Goal: Task Accomplishment & Management: Manage account settings

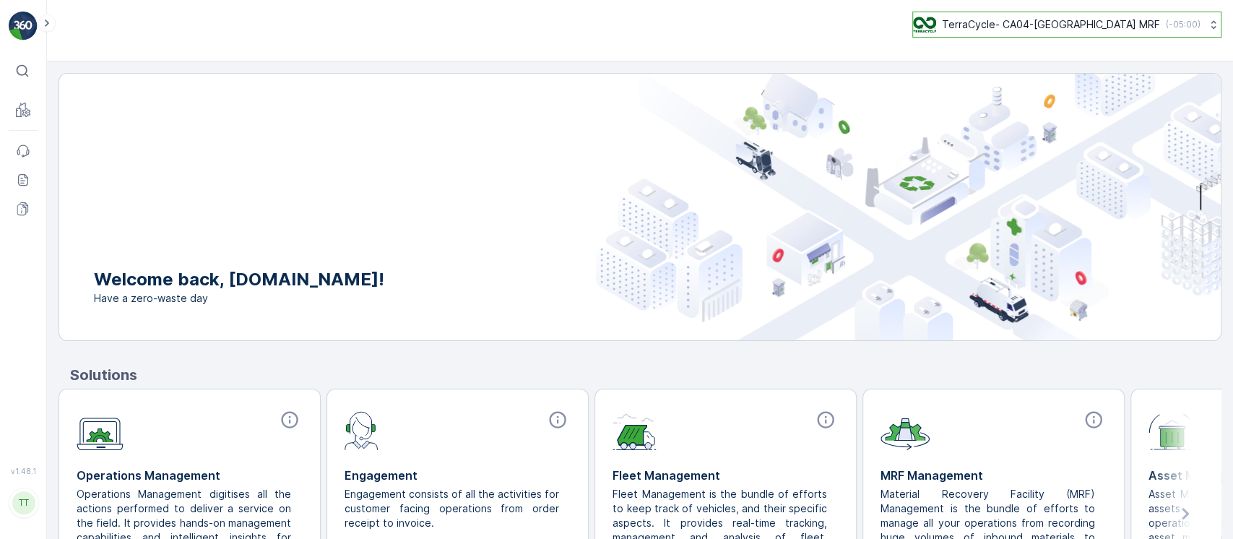
click at [1062, 20] on p "TerraCycle- CA04-[GEOGRAPHIC_DATA] MRF" at bounding box center [1051, 24] width 218 height 14
type input "8"
click at [1054, 108] on div "TerraCycle-US08-[GEOGRAPHIC_DATA] America/[GEOGRAPHIC_DATA] (-05:00)" at bounding box center [1041, 95] width 248 height 32
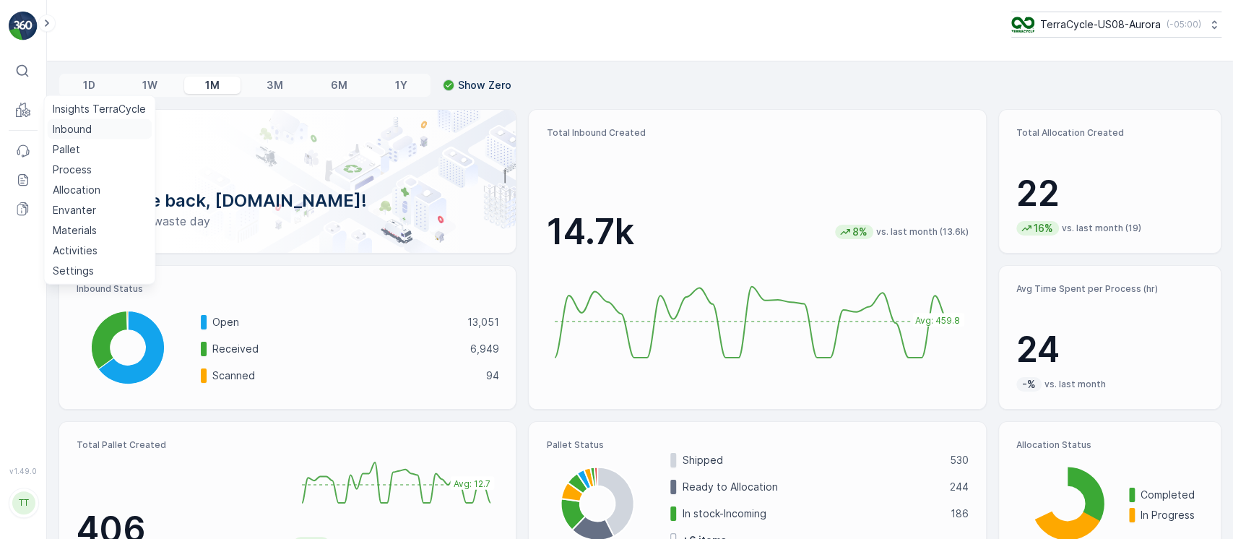
click at [58, 127] on p "Inbound" at bounding box center [72, 129] width 39 height 14
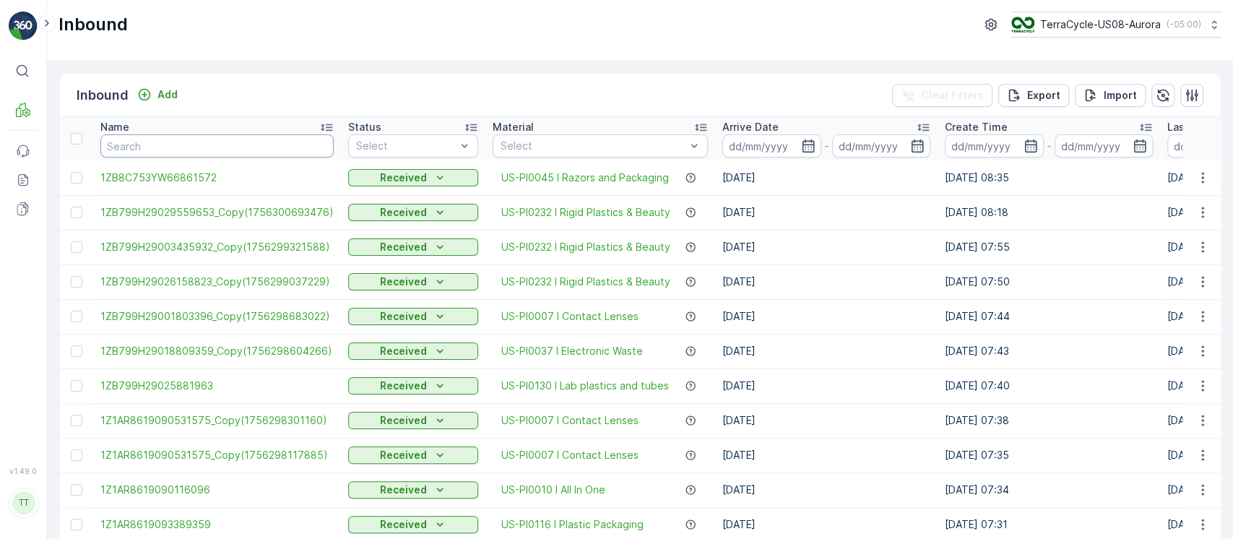
click at [233, 145] on input "text" at bounding box center [216, 145] width 233 height 23
paste input "1ZB799H29016999765"
type input "1ZB799H29016999765"
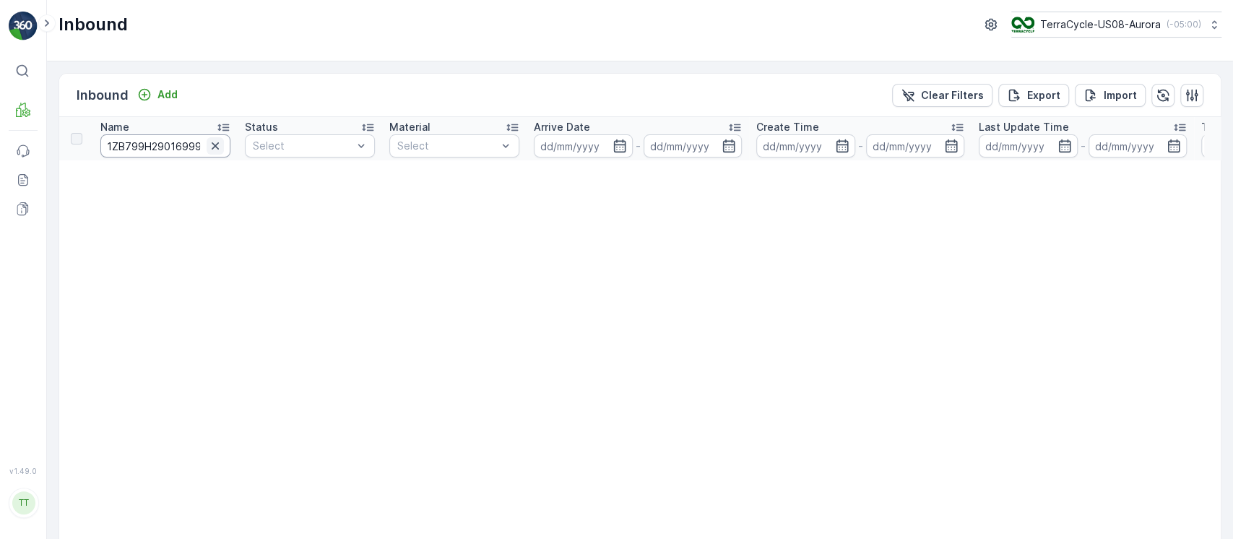
click at [216, 151] on icon "button" at bounding box center [215, 146] width 14 height 14
paste input "1ZB799H29019372533"
type input "1ZB799H29019372533"
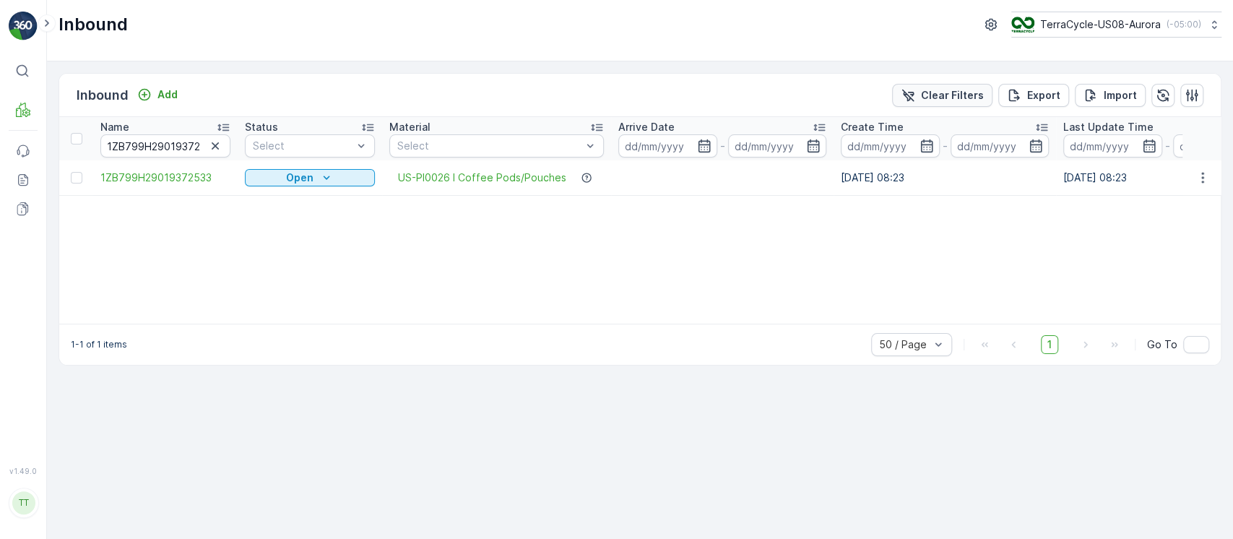
click at [925, 91] on div "Clear Filters" at bounding box center [942, 95] width 83 height 14
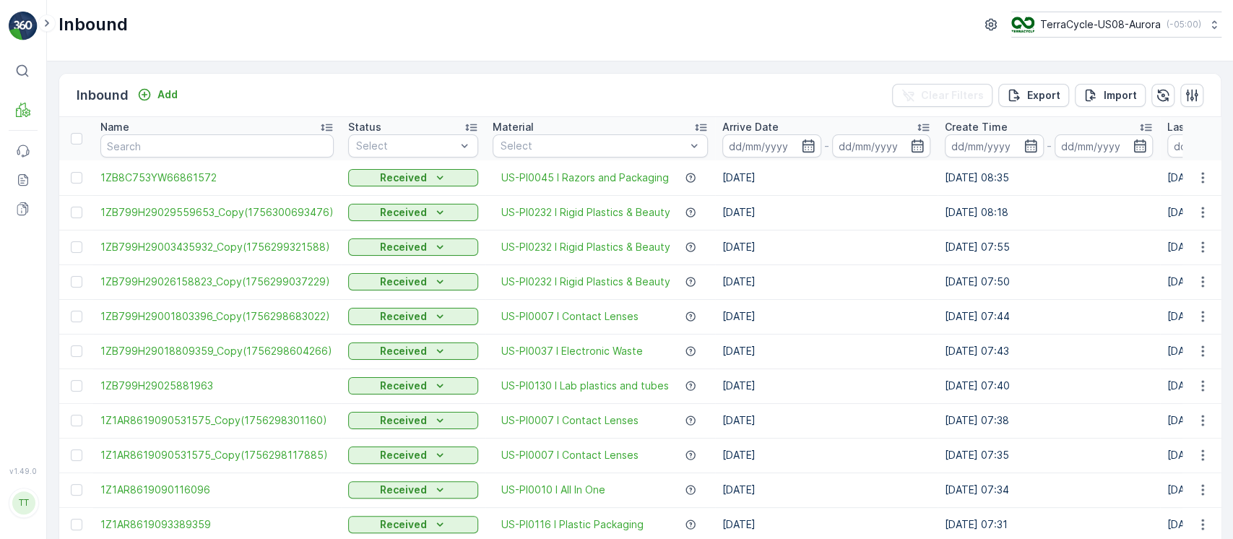
click at [236, 147] on input "text" at bounding box center [216, 145] width 233 height 23
paste input "1ZB799H29023674584"
type input "1ZB799H29023674584"
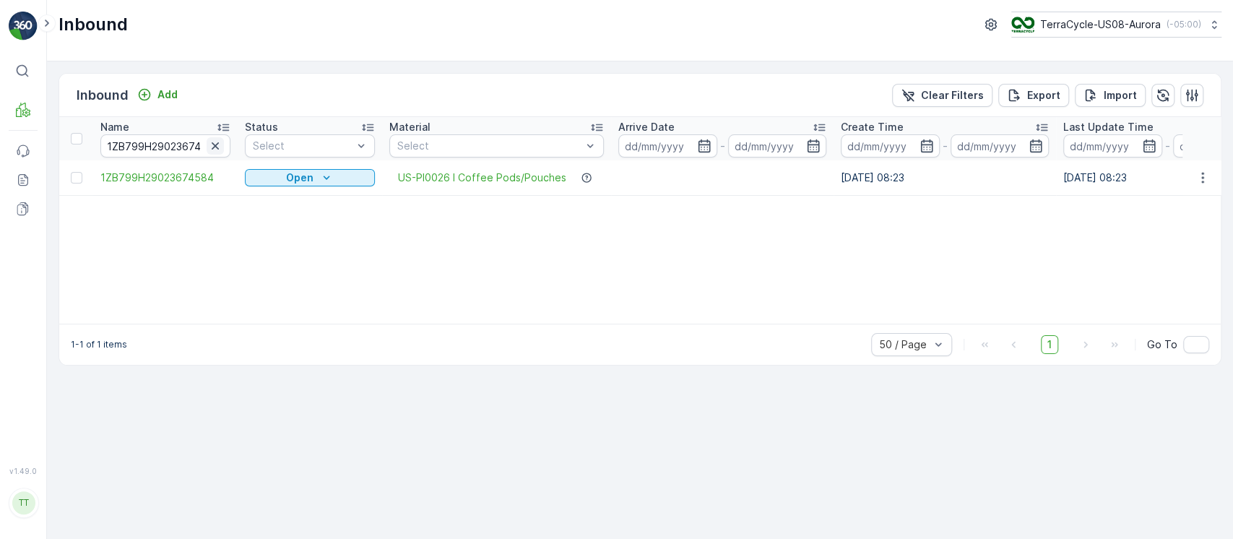
click at [212, 148] on icon "button" at bounding box center [215, 145] width 7 height 7
paste input "1Z1AR8619096591811"
type input "1Z1AR8619096591811"
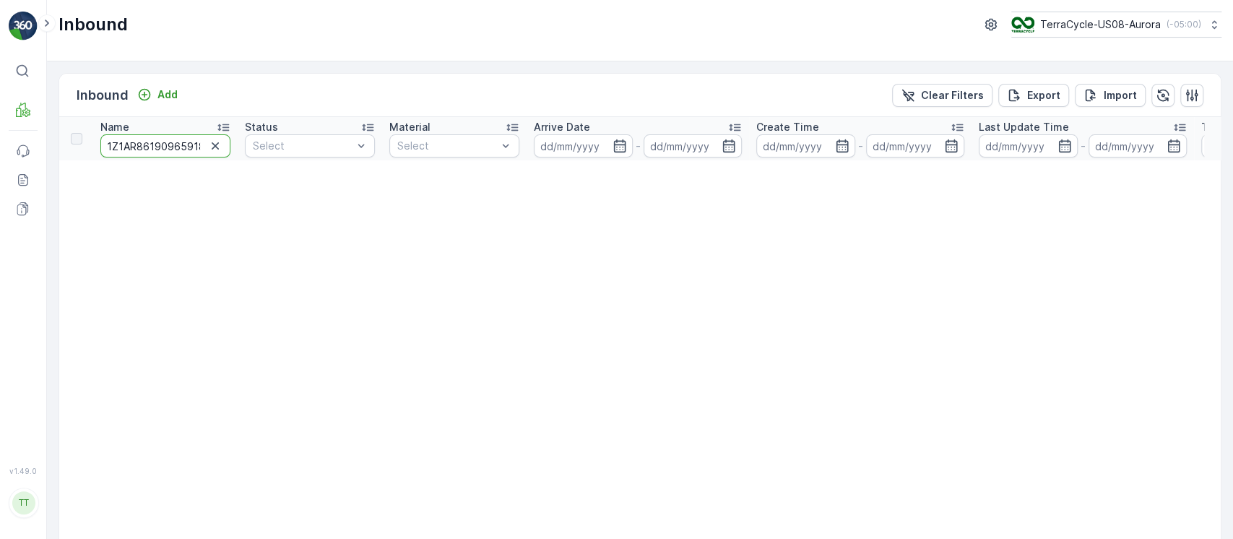
click at [185, 152] on input "1Z1AR8619096591811" at bounding box center [165, 145] width 130 height 23
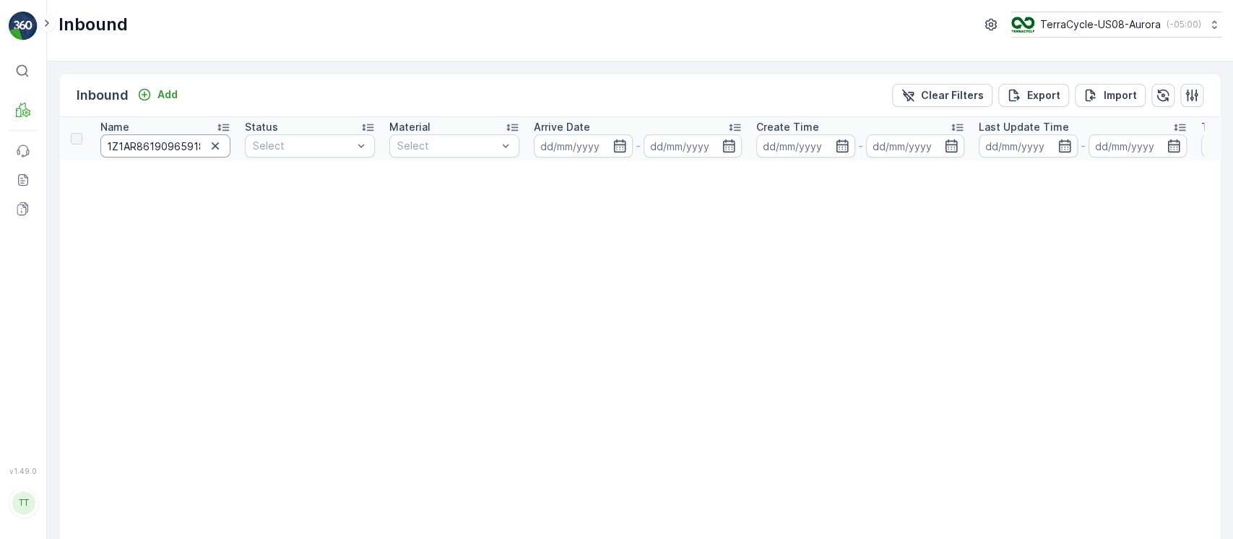
click at [165, 150] on input "1Z1AR8619096591811" at bounding box center [165, 145] width 130 height 23
paste input "B799H29008150212"
type input "1ZB799H29008150212"
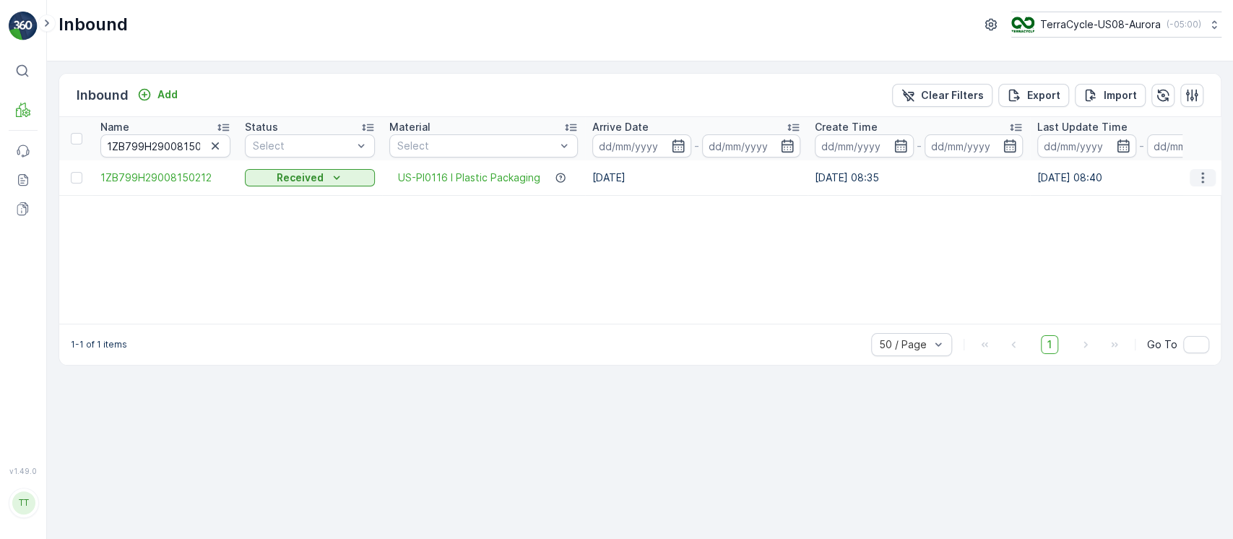
click at [1201, 181] on icon "button" at bounding box center [1202, 177] width 14 height 14
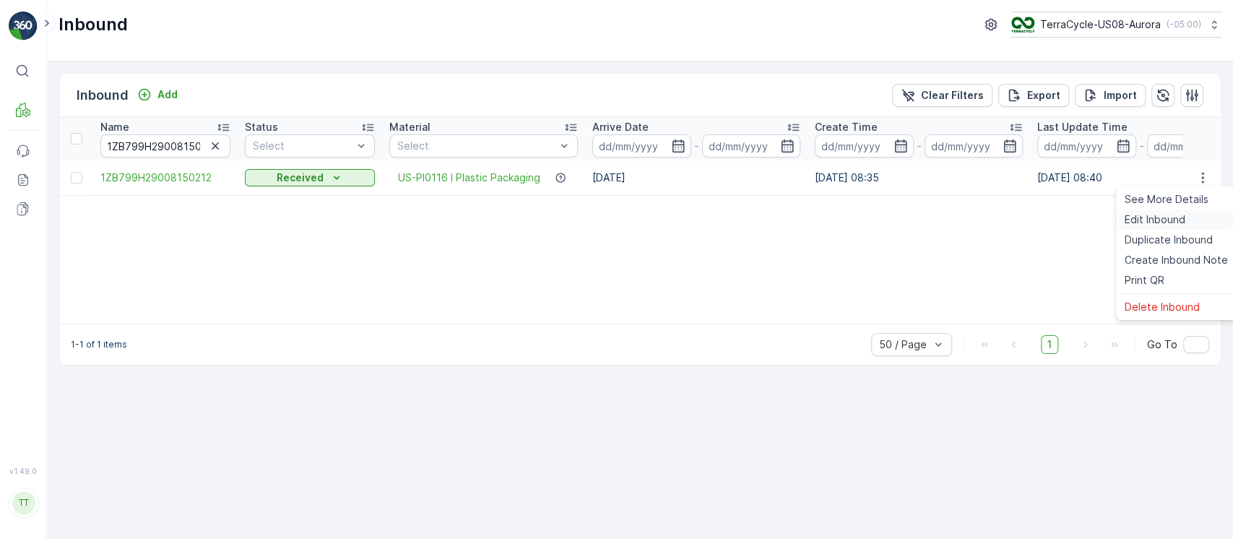
click at [1166, 219] on span "Edit Inbound" at bounding box center [1155, 219] width 61 height 14
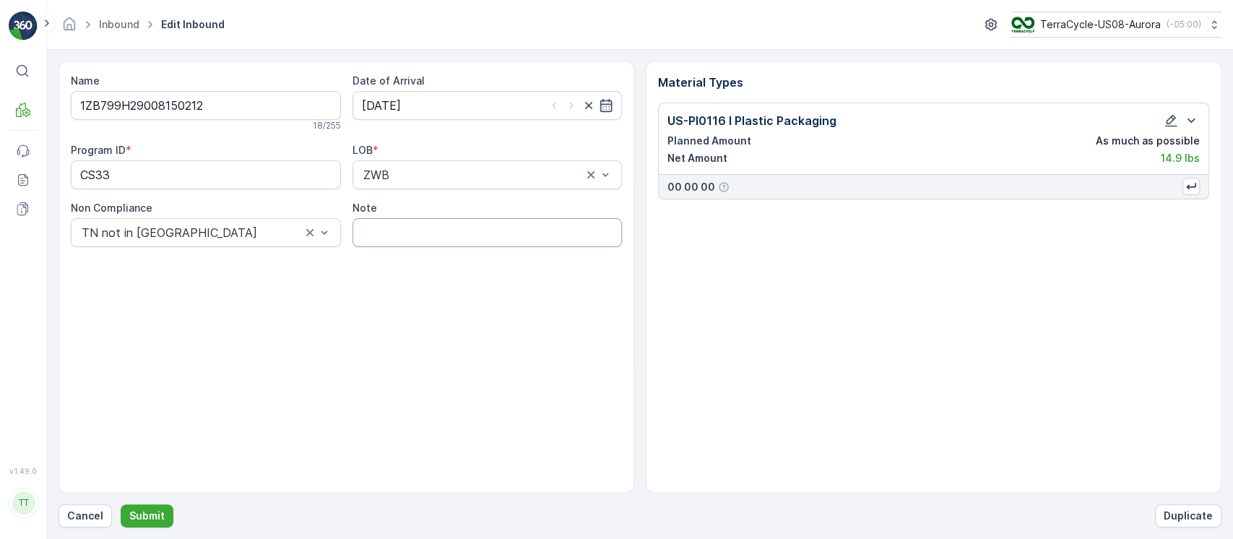
click at [433, 233] on input "Note" at bounding box center [487, 232] width 270 height 29
click at [545, 235] on input "Solved. I didn't upload the file on time (Spree) GV [DATE]" at bounding box center [487, 232] width 270 height 29
click at [599, 241] on input "Solved. I didn't upload the file on time (Spree) GV [DATE]" at bounding box center [487, 232] width 270 height 29
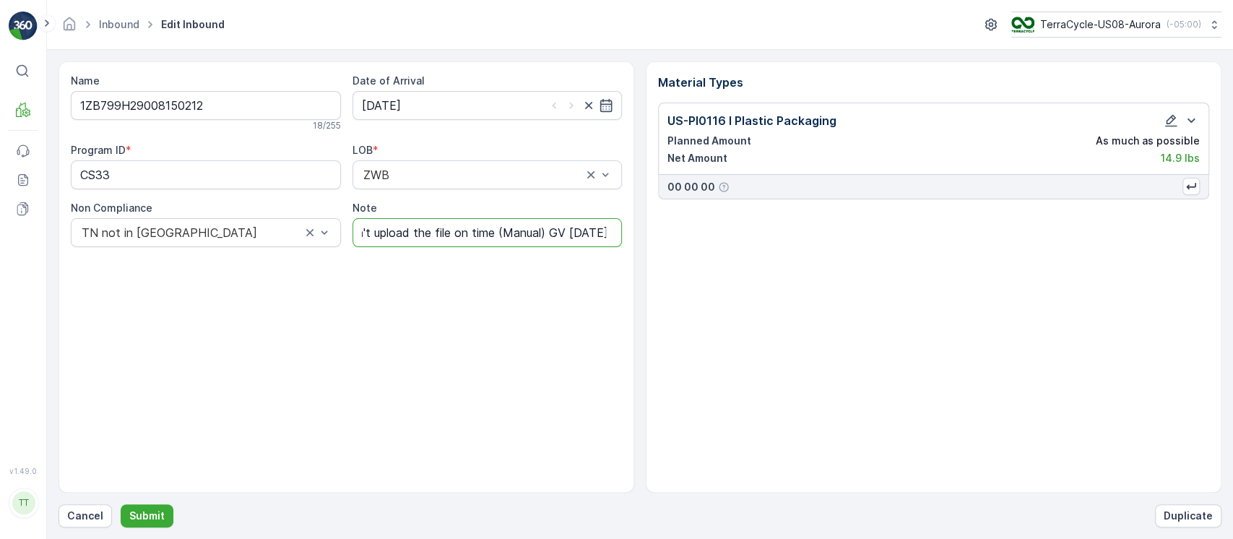
type input "Solved. I didn't upload the file on time (Manual) GV [DATE]"
click at [155, 524] on button "Submit" at bounding box center [147, 515] width 53 height 23
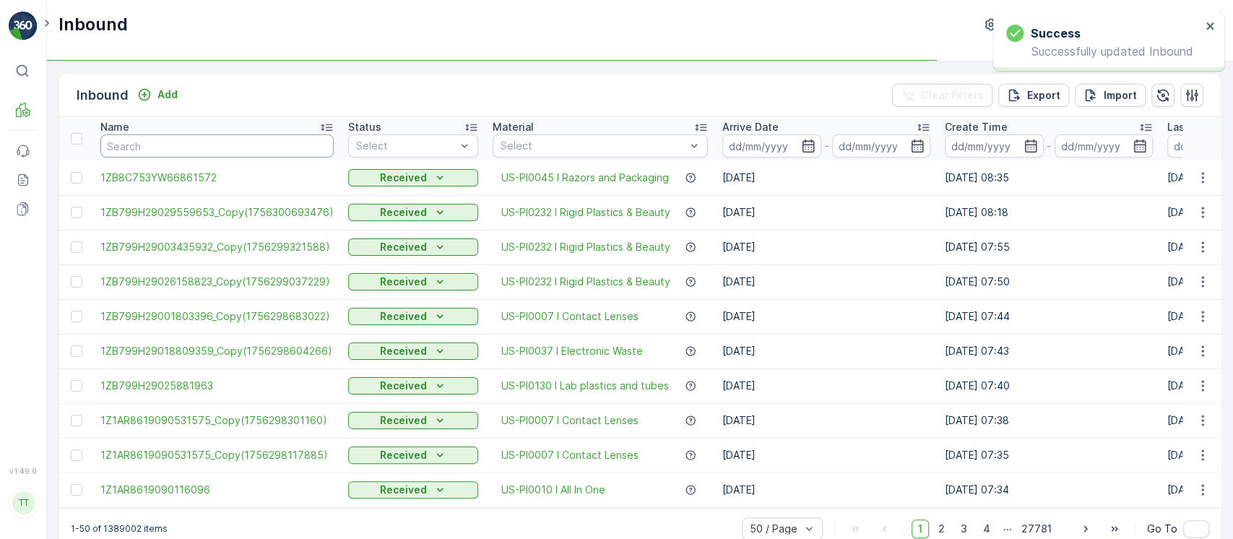
click at [231, 137] on input "text" at bounding box center [216, 145] width 233 height 23
paste input "1ZB799H29029895441"
type input "1ZB799H29029895441"
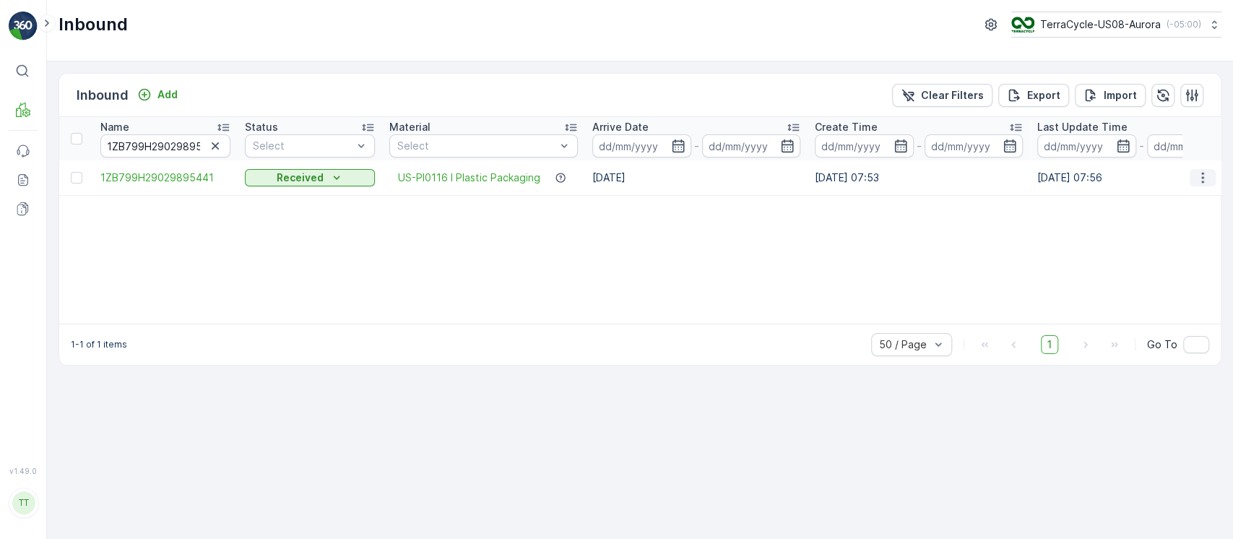
click at [1203, 176] on icon "button" at bounding box center [1202, 177] width 14 height 14
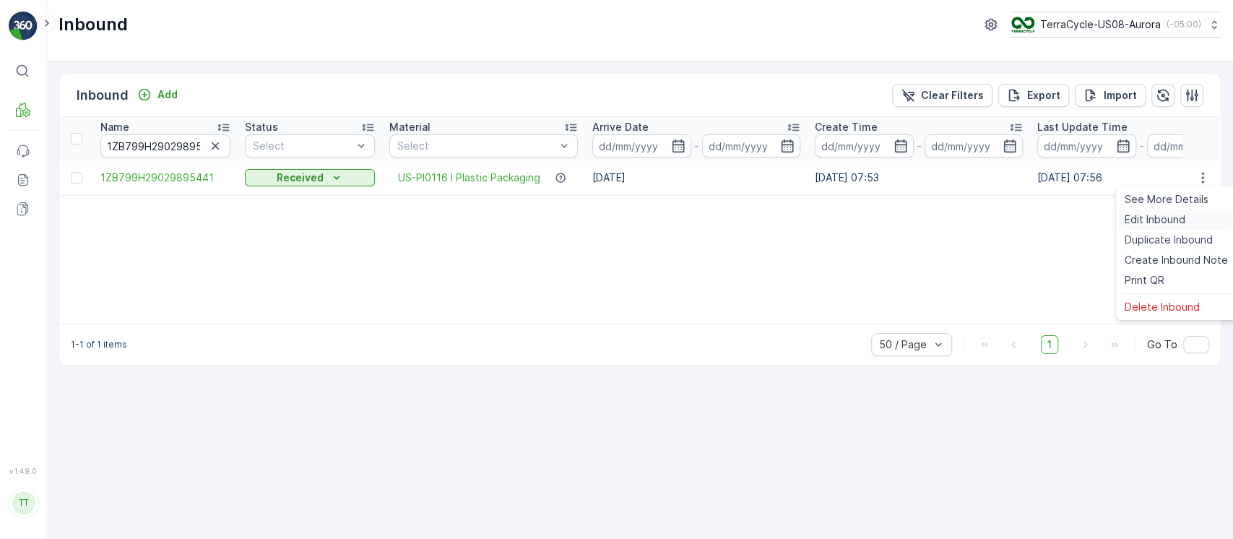
click at [1168, 215] on span "Edit Inbound" at bounding box center [1155, 219] width 61 height 14
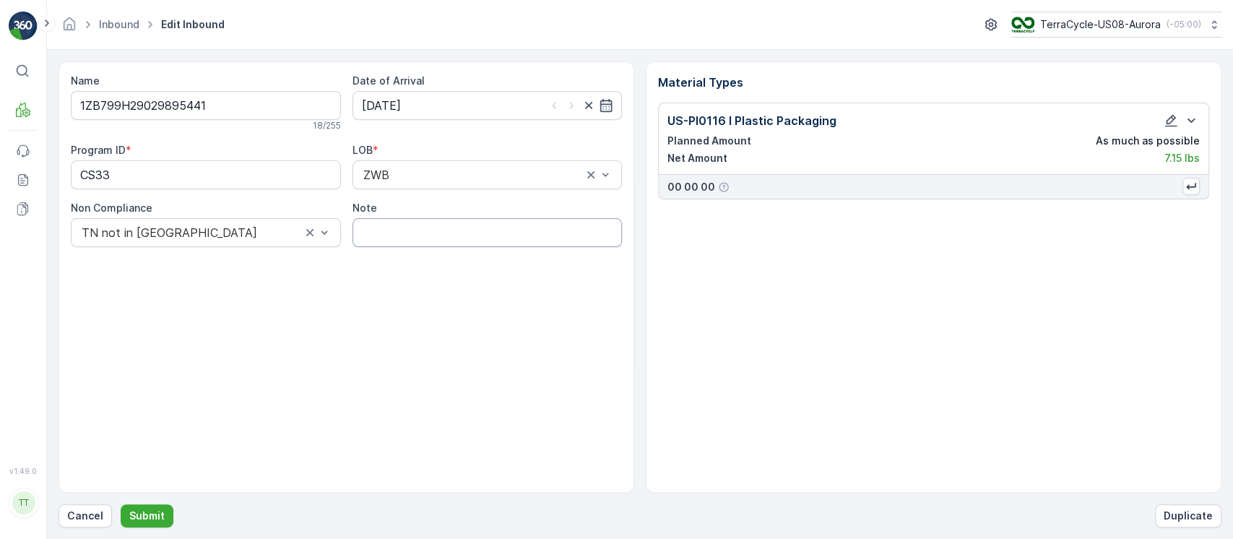
click at [459, 229] on input "Note" at bounding box center [487, 232] width 270 height 29
paste input "Solved. I didn't upload the file on time (Manual) GV [DATE]"
click at [480, 231] on input "Solved. I didn't upload the file on time (Manual) GV [DATE]" at bounding box center [487, 232] width 270 height 29
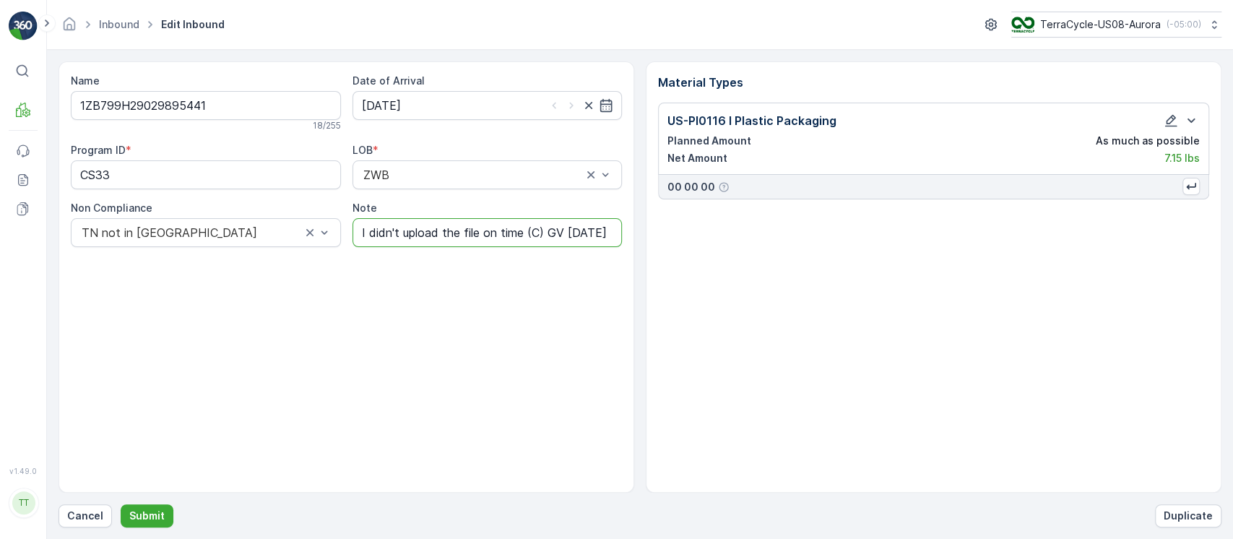
scroll to position [0, 75]
type input "Solved. I didn't upload the file on time (CS Labels) GV [DATE]"
click at [121, 504] on button "Submit" at bounding box center [147, 515] width 53 height 23
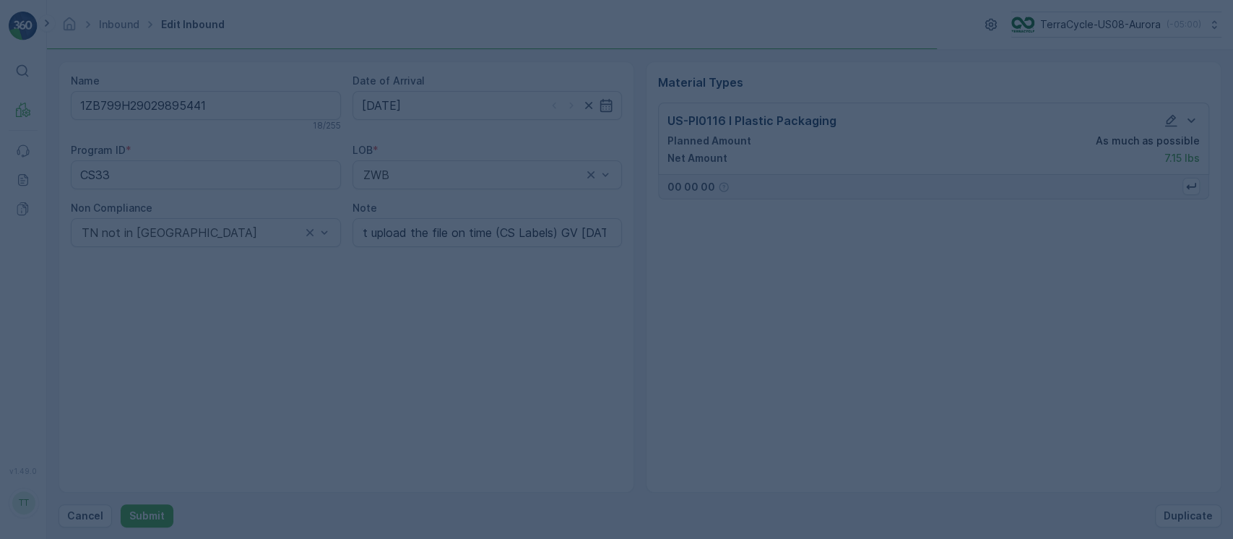
scroll to position [0, 0]
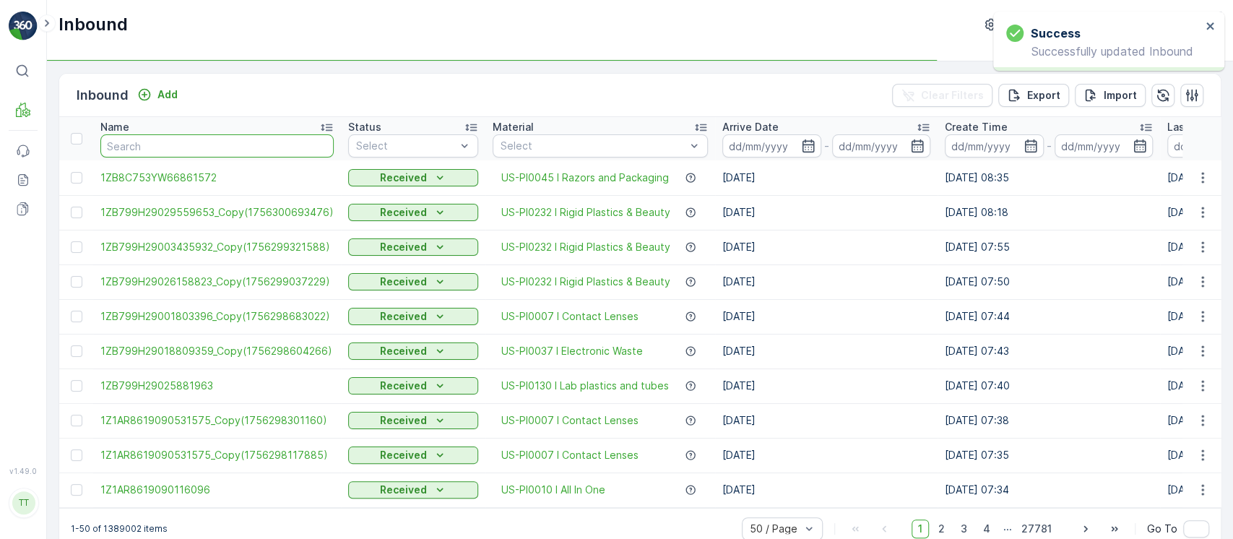
click at [225, 142] on input "text" at bounding box center [216, 145] width 233 height 23
paste input "1ZB799H29015513683"
type input "1ZB799H29015513683"
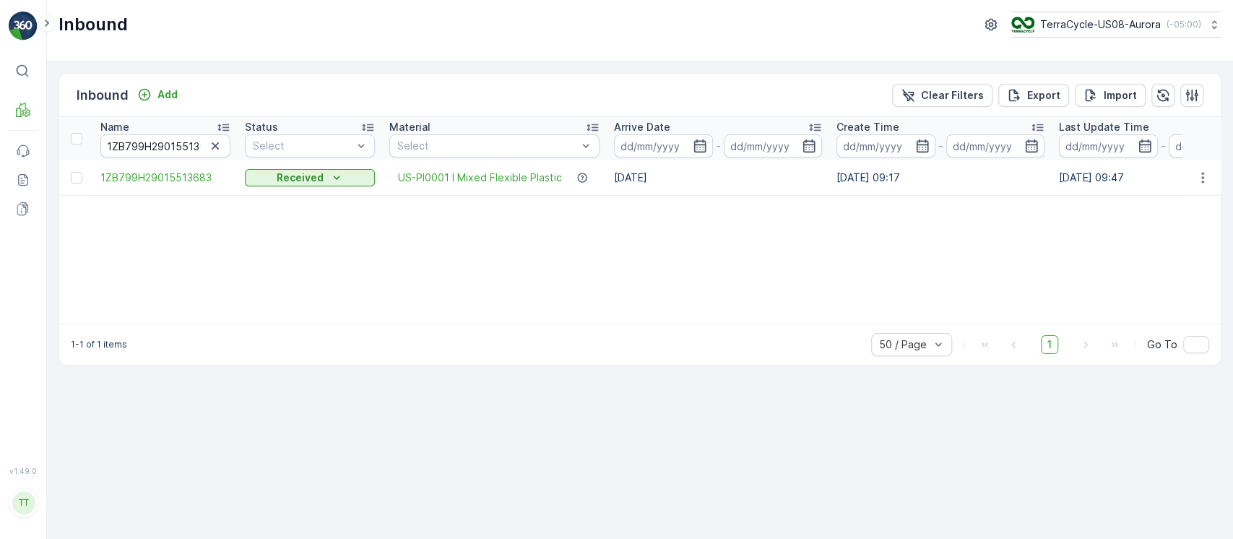
click at [1205, 173] on icon "button" at bounding box center [1202, 177] width 14 height 14
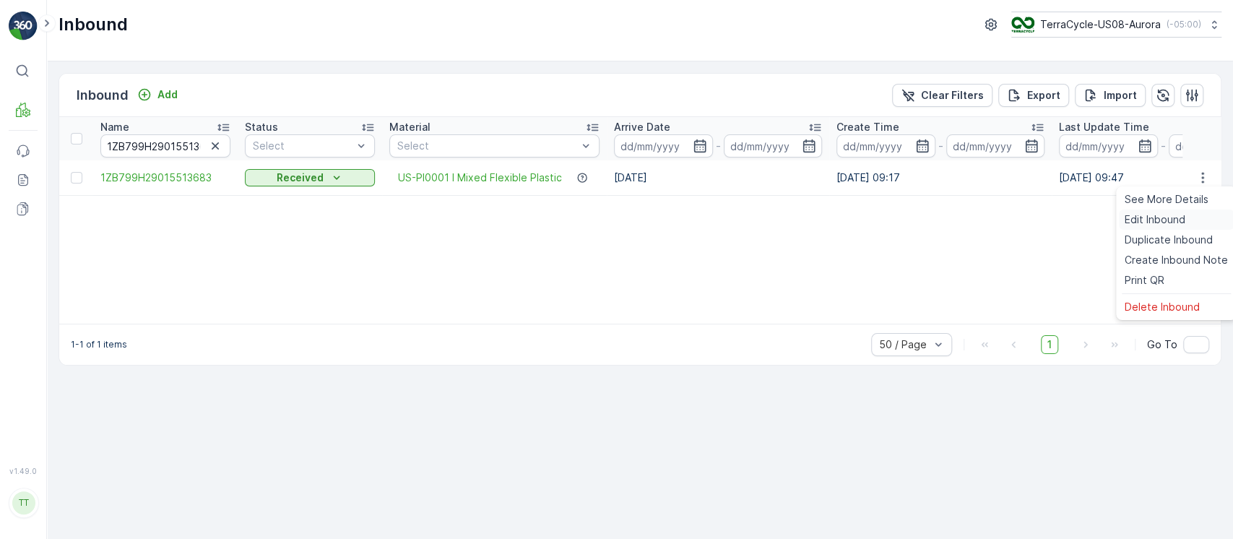
click at [1195, 222] on div "Edit Inbound" at bounding box center [1176, 219] width 115 height 20
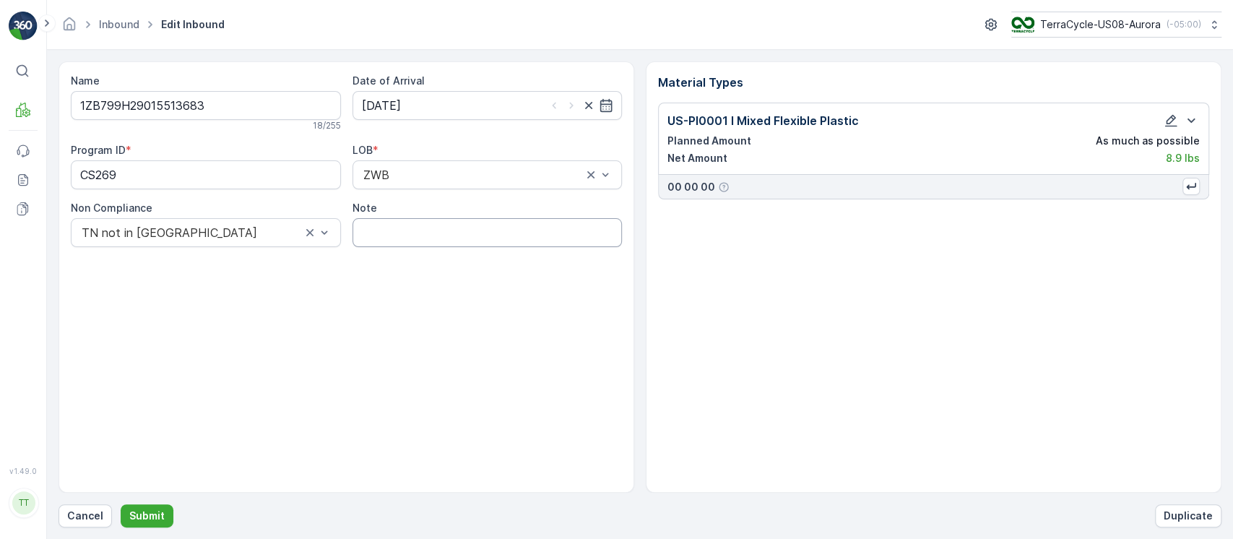
click at [452, 223] on input "Note" at bounding box center [487, 232] width 270 height 29
paste input "Solved. I didn't upload the file on time (Manual) GV [DATE]"
click at [474, 229] on input "Solved. I didn't upload the file on time (Manual) GV [DATE]" at bounding box center [487, 232] width 270 height 29
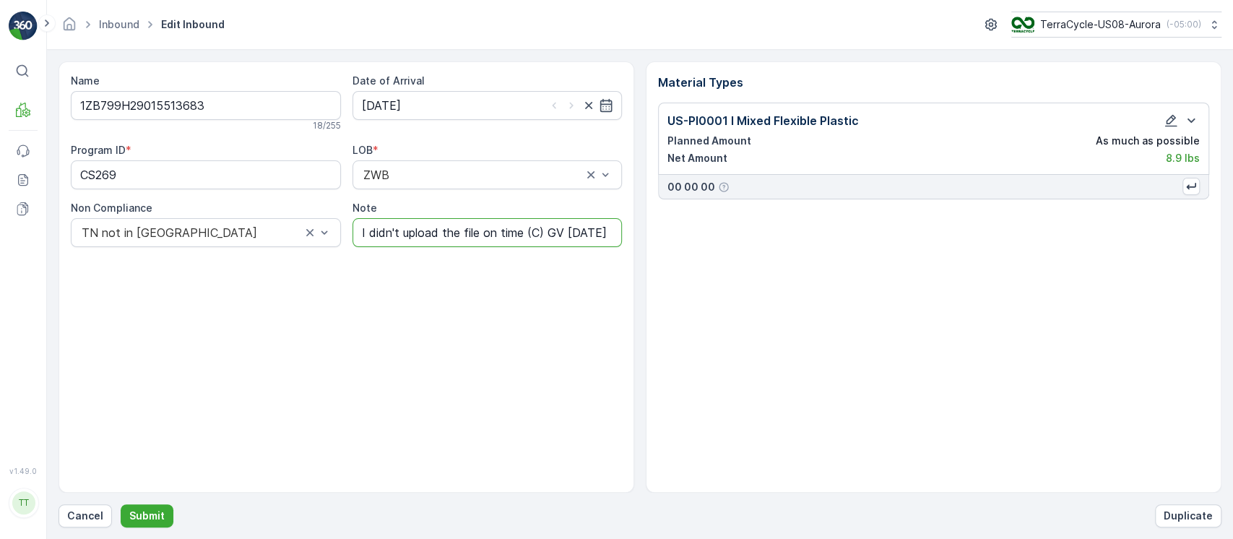
scroll to position [0, 75]
type input "Solved. I didn't upload the file on time (CS Labels) GV [DATE]"
click at [296, 182] on ID "CS269" at bounding box center [206, 174] width 270 height 29
click at [157, 523] on button "Submit" at bounding box center [147, 515] width 53 height 23
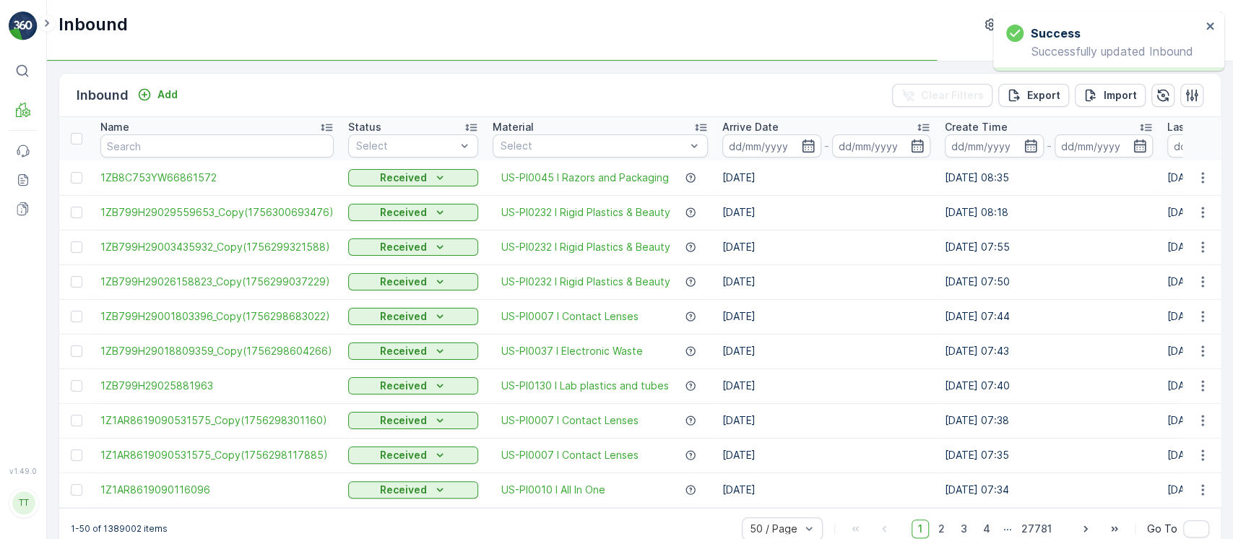
click at [185, 160] on td "1ZB8C753YW66861572" at bounding box center [217, 177] width 248 height 35
paste input "1ZB799H29038023393"
click at [214, 142] on input "text" at bounding box center [216, 145] width 233 height 23
type input "1ZB799H29038023393"
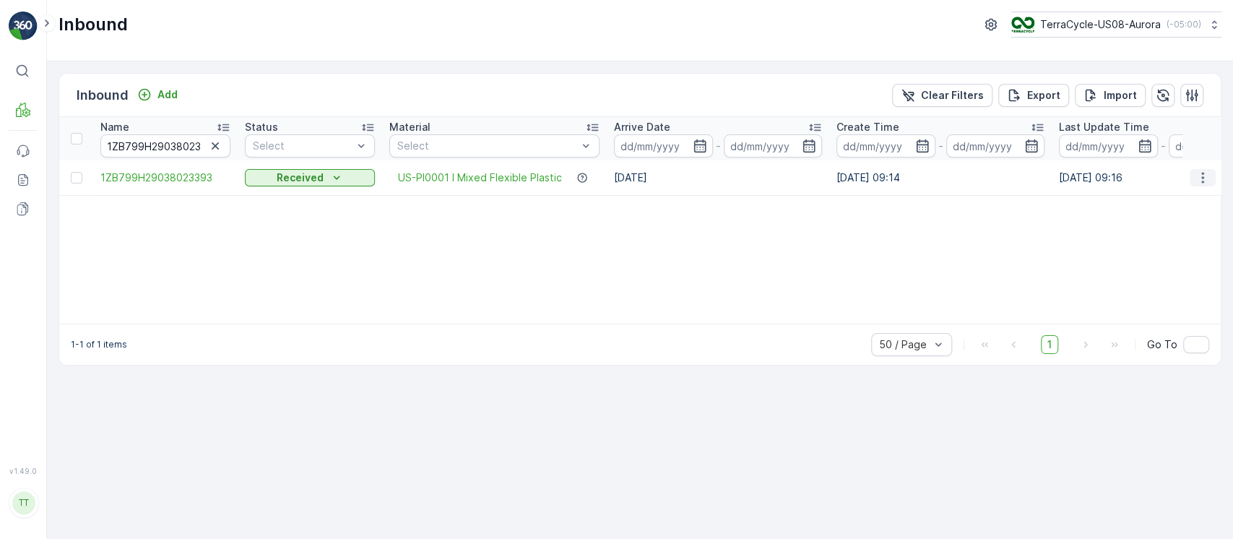
click at [1204, 182] on icon "button" at bounding box center [1202, 177] width 14 height 14
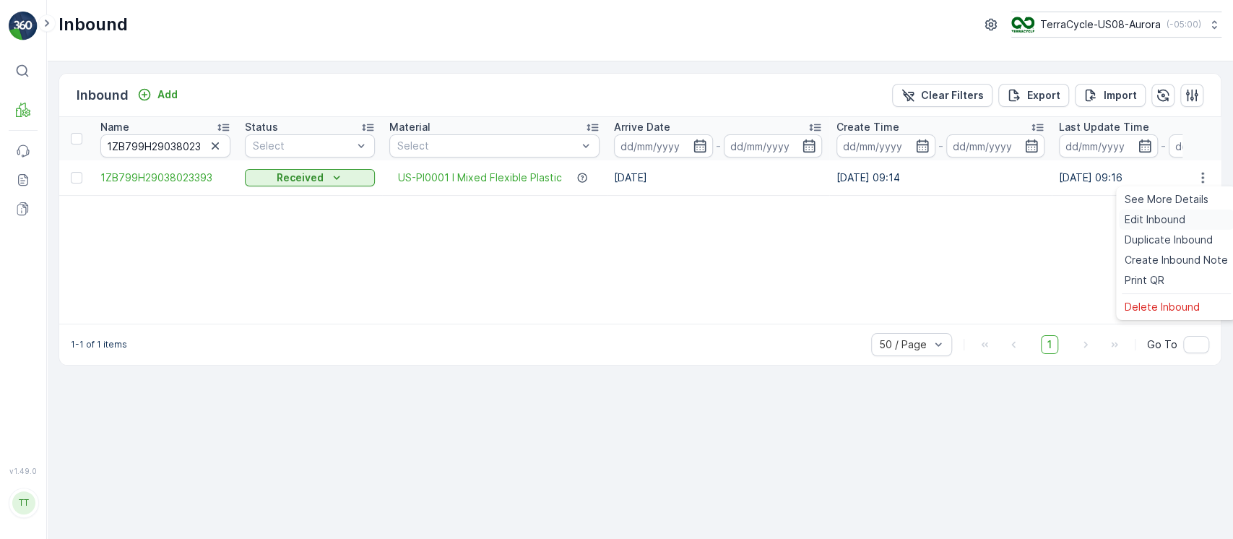
click at [1185, 215] on div "Edit Inbound" at bounding box center [1176, 219] width 115 height 20
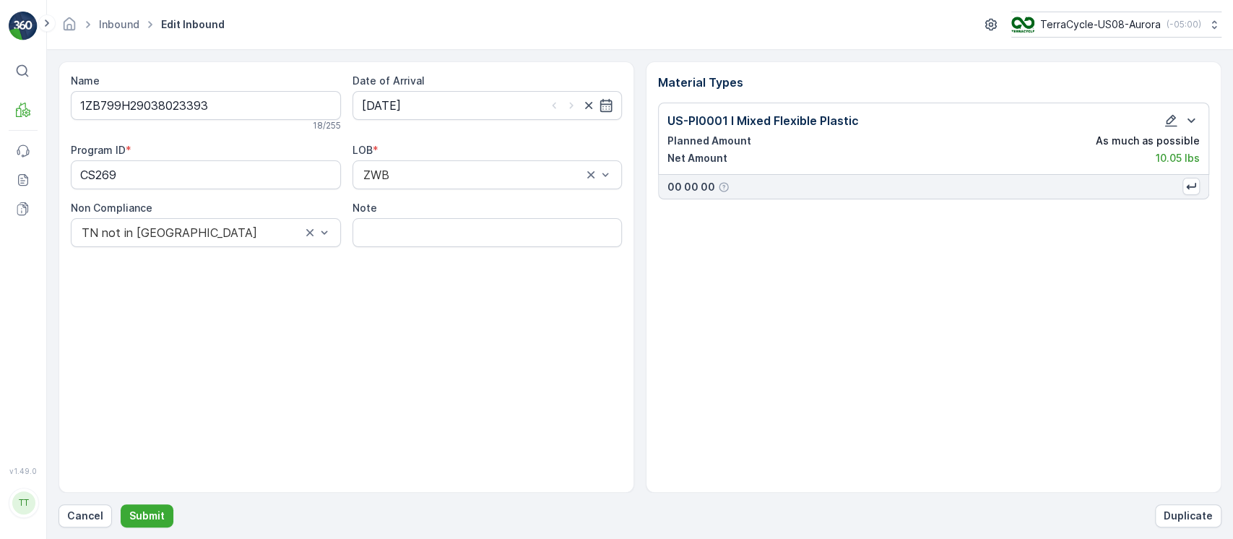
click at [482, 218] on input "Note" at bounding box center [487, 232] width 270 height 29
paste input "Solved. I didn't upload the file on time (Manual) GV [DATE]"
click at [485, 230] on input "Solved. I didn't upload the file on time (Manual) GV [DATE]" at bounding box center [487, 232] width 270 height 29
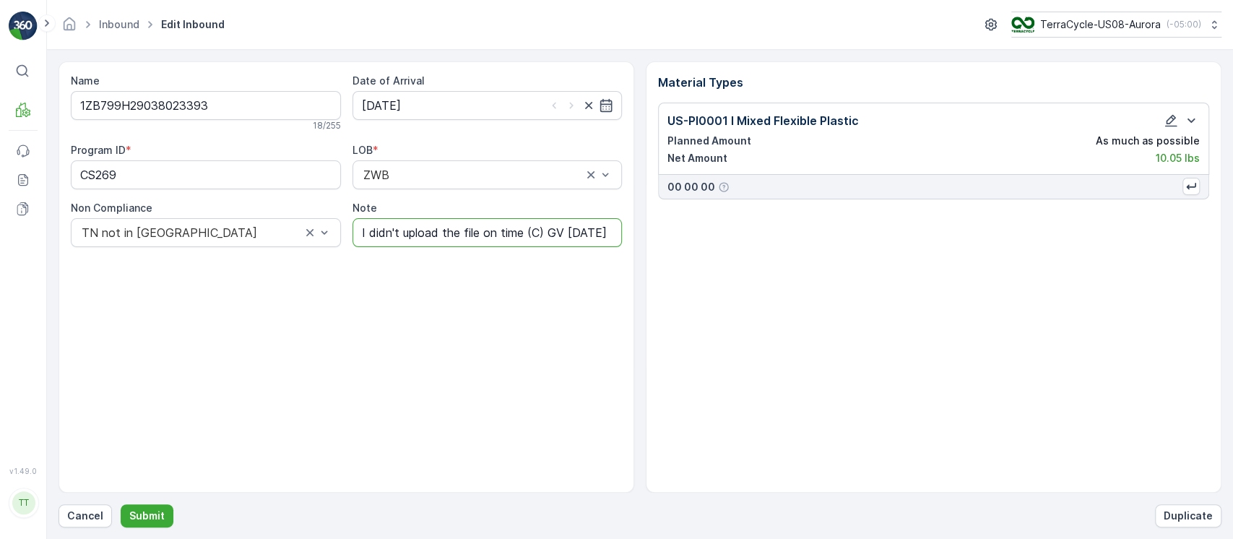
scroll to position [0, 75]
type input "Solved. I didn't upload the file on time (CS Labels) GV [DATE]"
click at [121, 504] on button "Submit" at bounding box center [147, 515] width 53 height 23
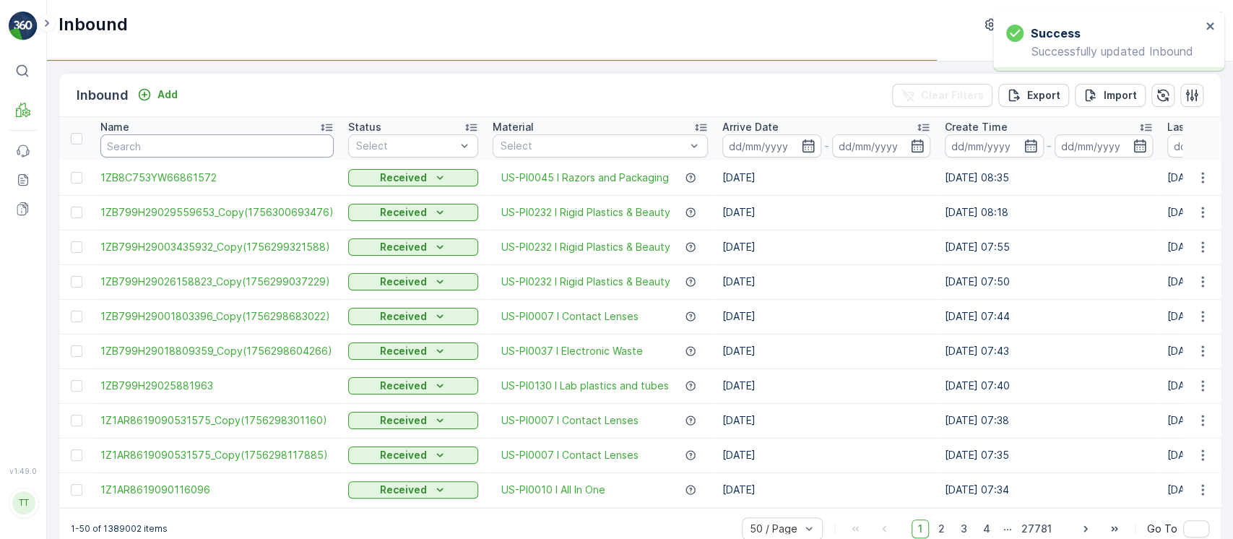
click at [255, 152] on input "text" at bounding box center [216, 145] width 233 height 23
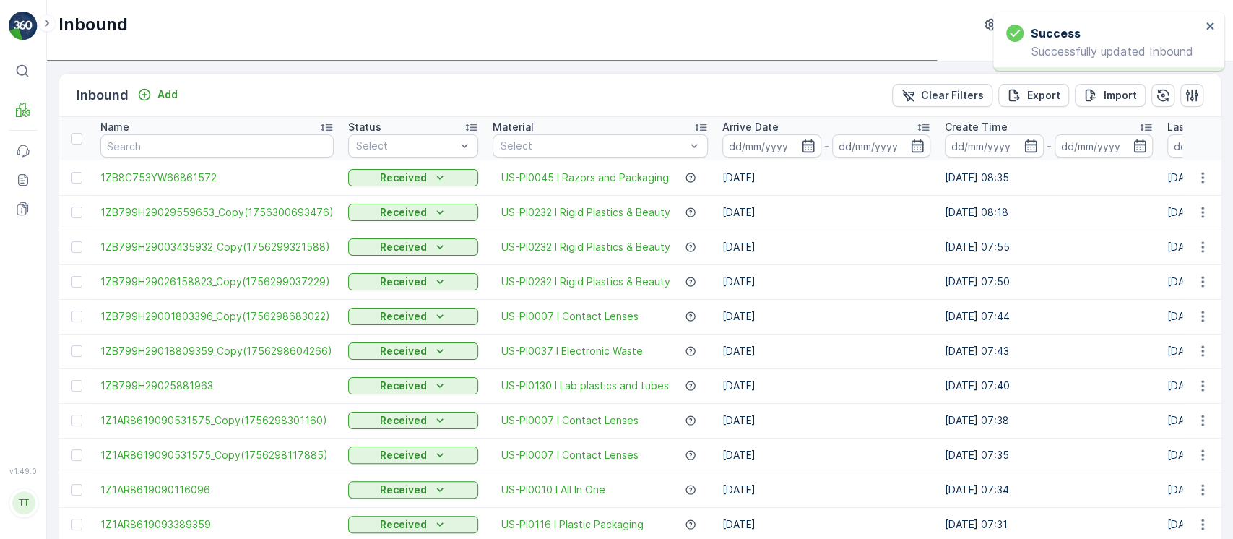
type input "1ZB799H29039508706"
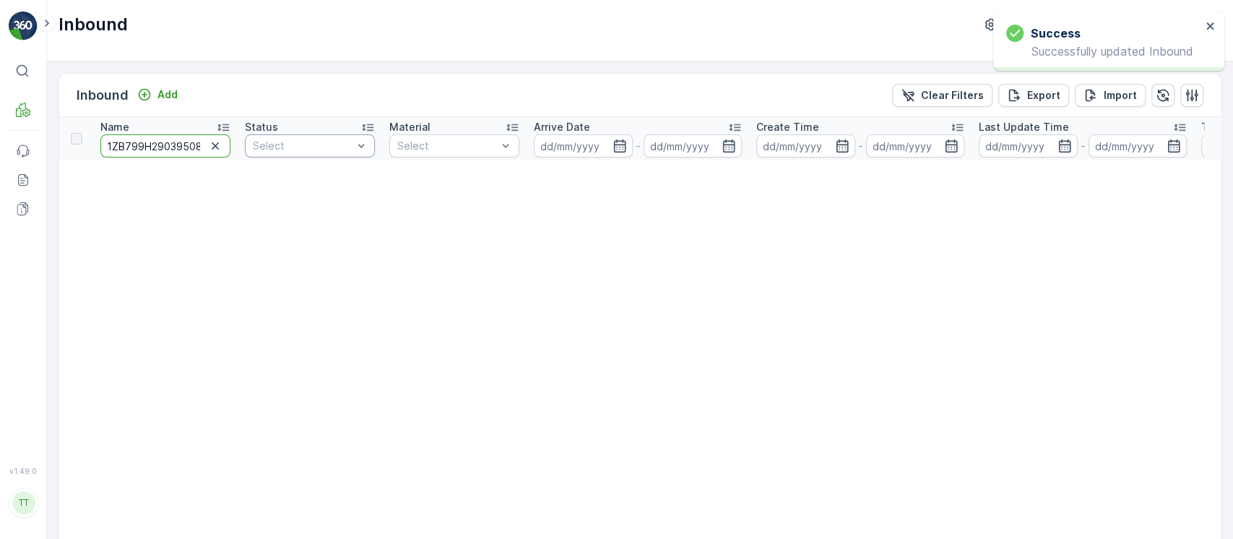
drag, startPoint x: 157, startPoint y: 144, endPoint x: 300, endPoint y: 152, distance: 143.9
click at [300, 152] on tr "Name 1ZB799H29039508706 Status Select Material Select Arrive Date - Create Time…" at bounding box center [1213, 138] width 2308 height 43
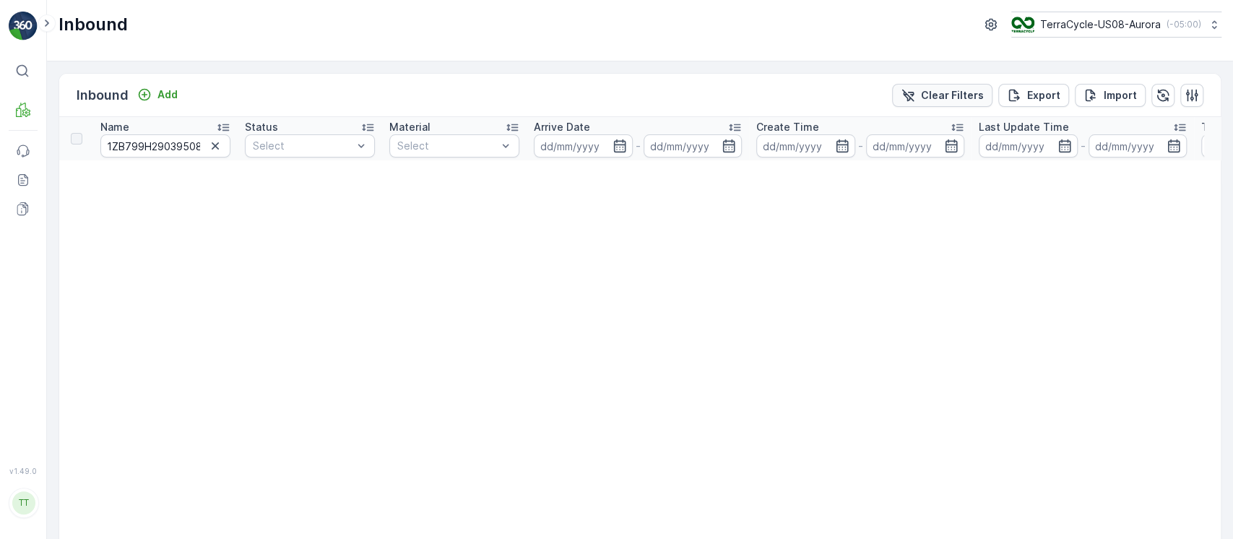
click at [954, 85] on button "Clear Filters" at bounding box center [942, 95] width 100 height 23
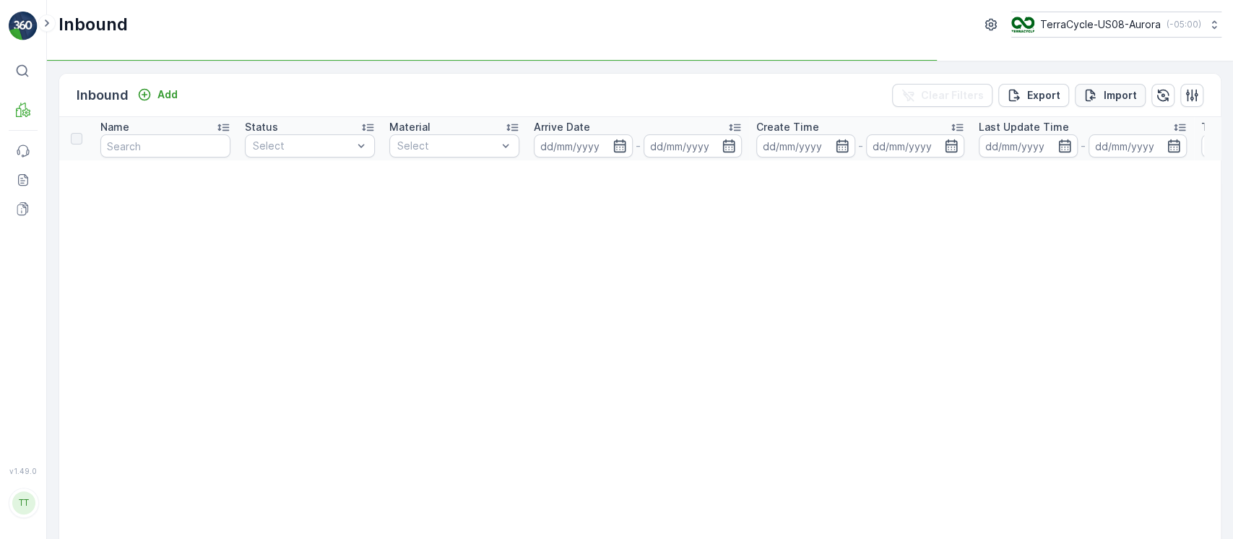
click at [1102, 103] on button "Import" at bounding box center [1110, 95] width 71 height 23
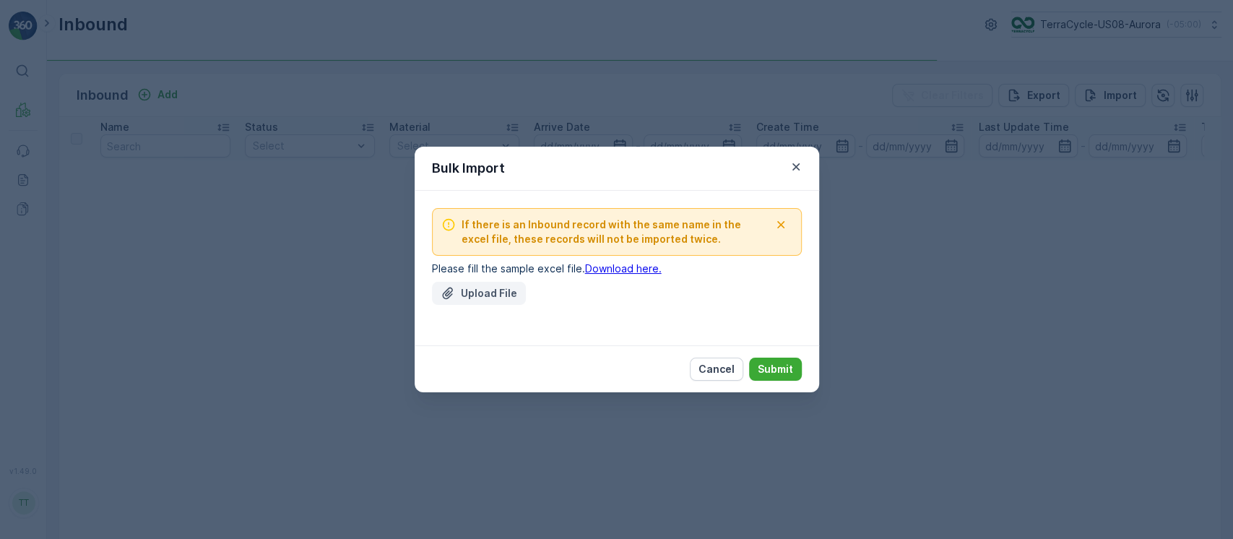
click at [499, 291] on p "Upload File" at bounding box center [489, 293] width 56 height 14
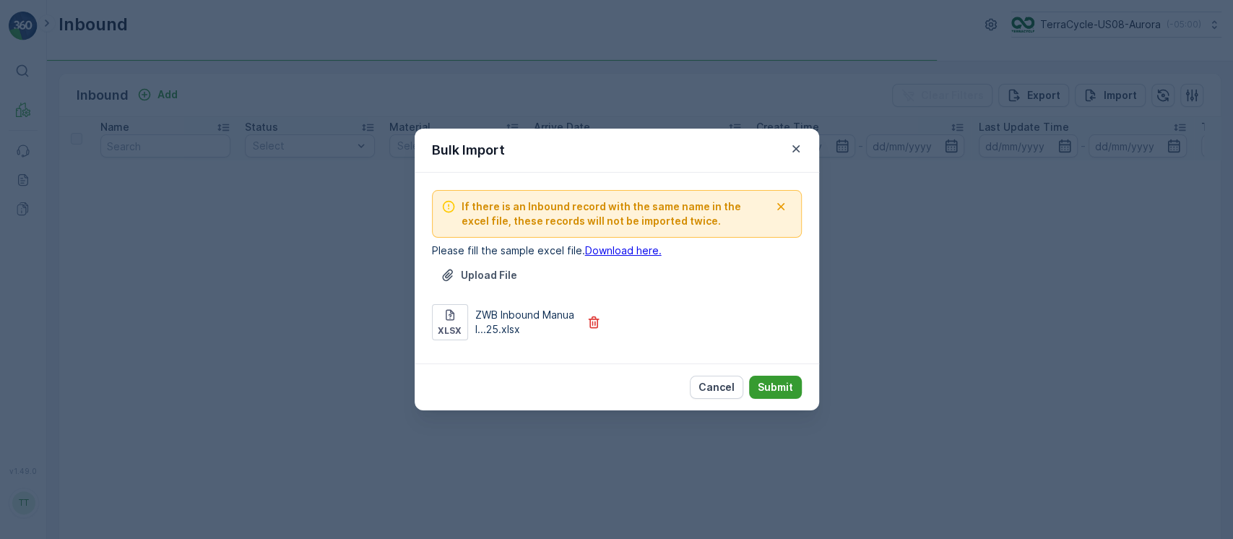
click at [771, 391] on p "Submit" at bounding box center [775, 387] width 35 height 14
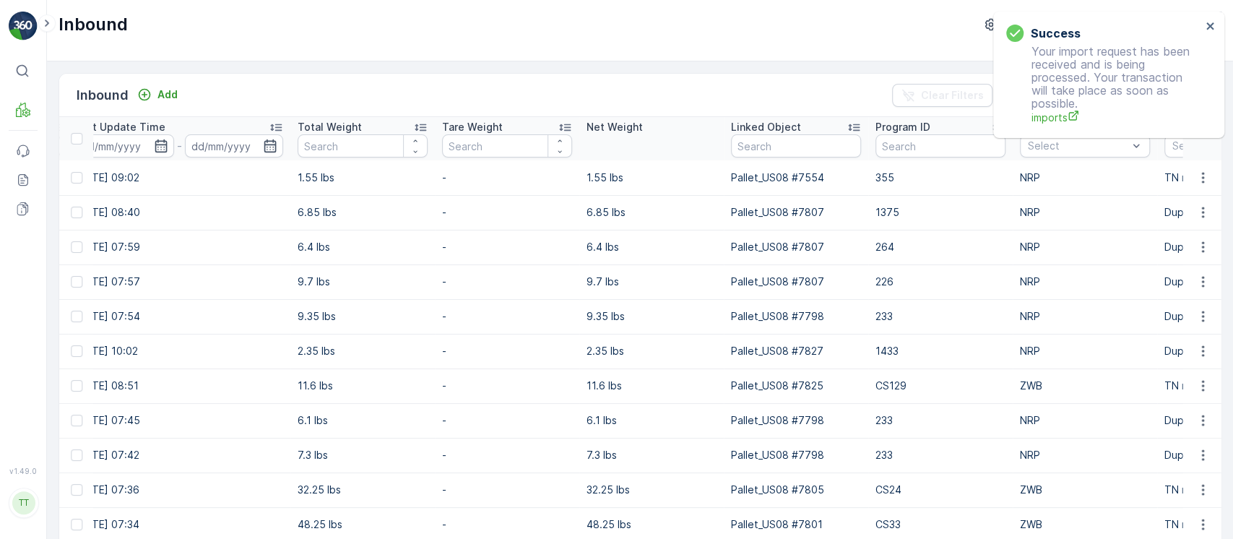
scroll to position [0, 1355]
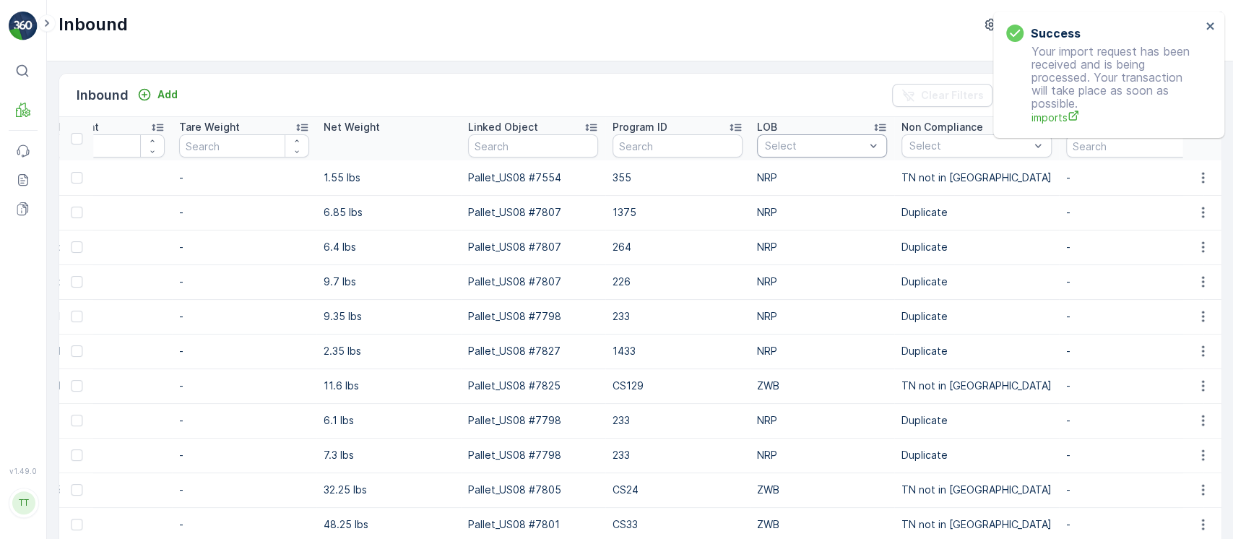
click at [787, 145] on div at bounding box center [814, 146] width 103 height 12
click at [787, 193] on div "ZWB" at bounding box center [822, 200] width 130 height 23
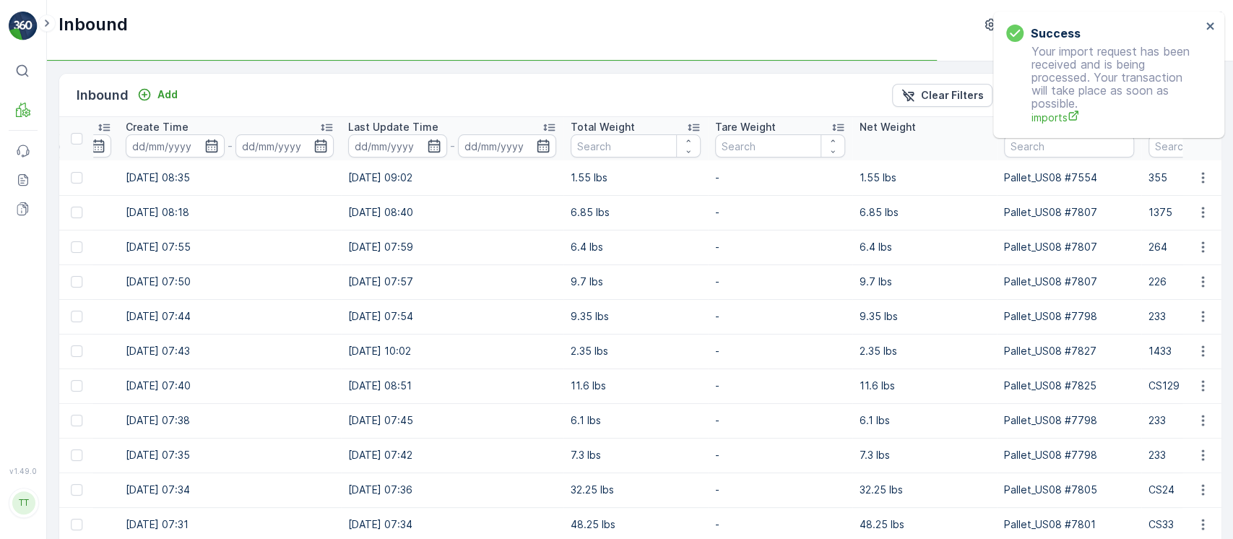
scroll to position [0, 563]
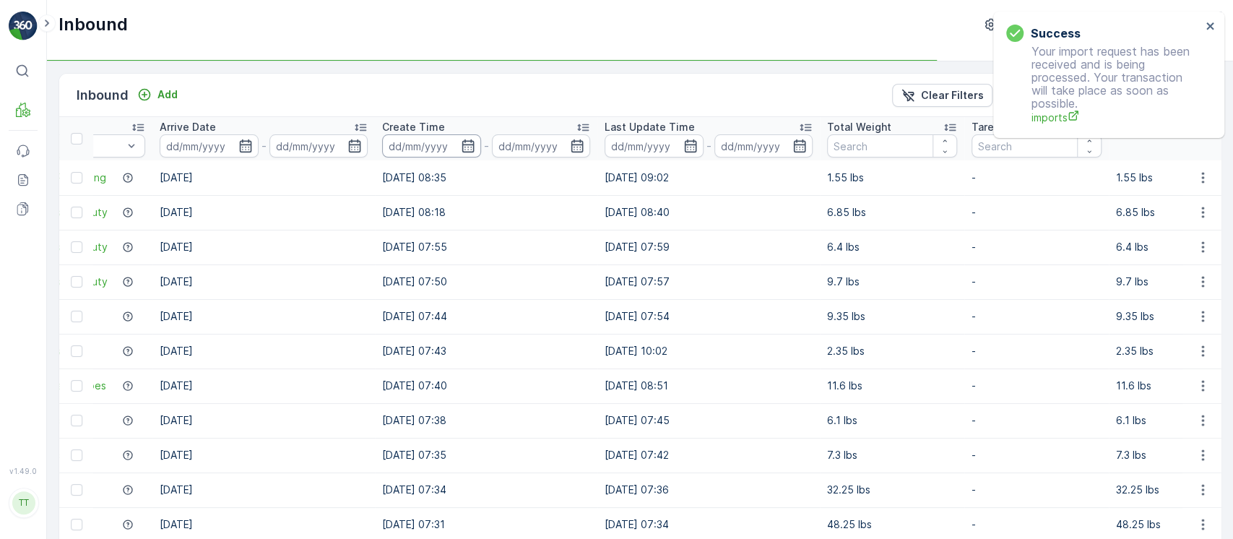
click at [417, 152] on input at bounding box center [431, 145] width 99 height 23
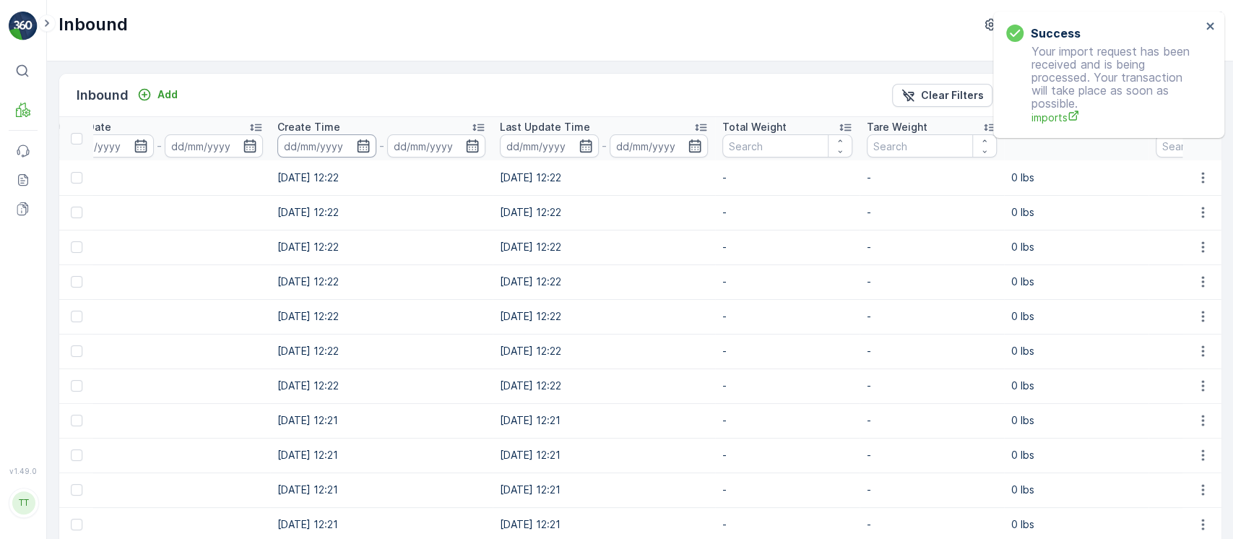
click at [332, 146] on input at bounding box center [326, 145] width 99 height 23
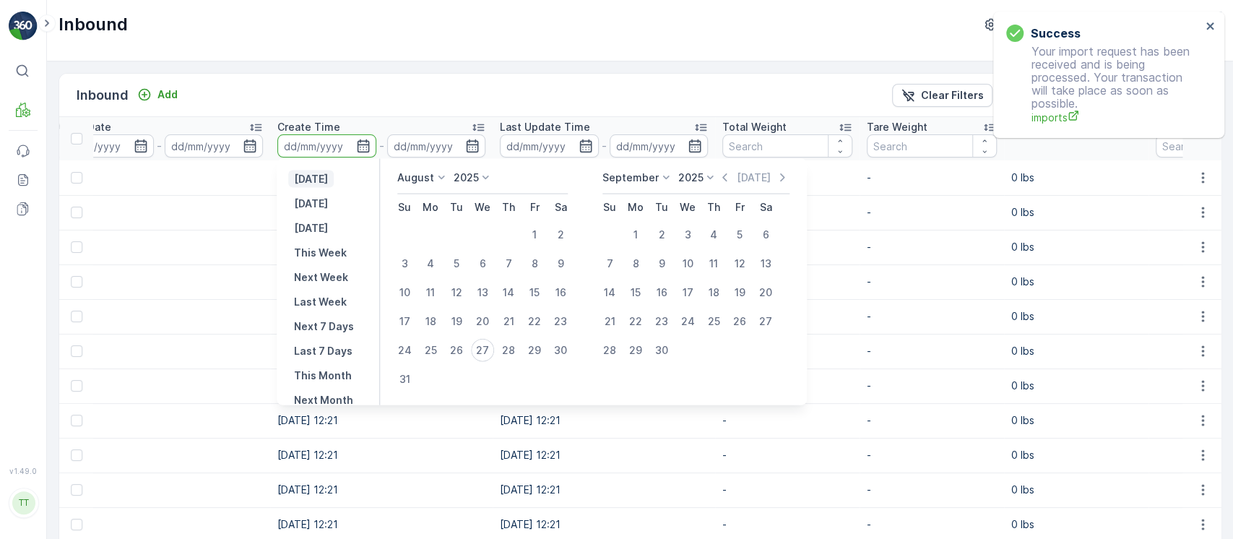
click at [328, 184] on p "[DATE]" at bounding box center [311, 179] width 34 height 14
type input "[DATE]"
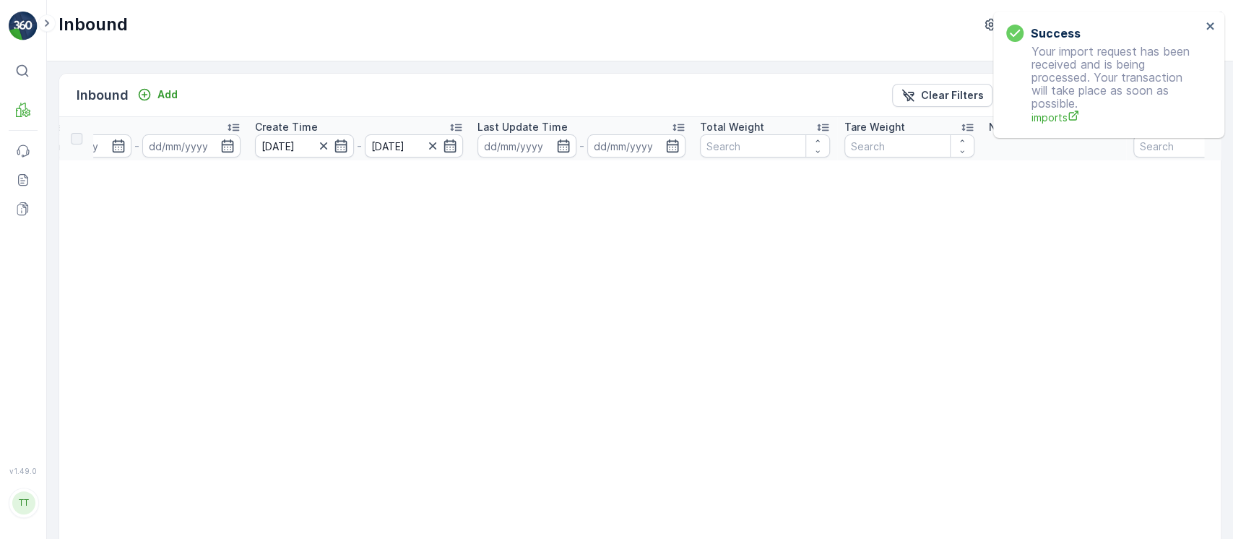
scroll to position [0, 436]
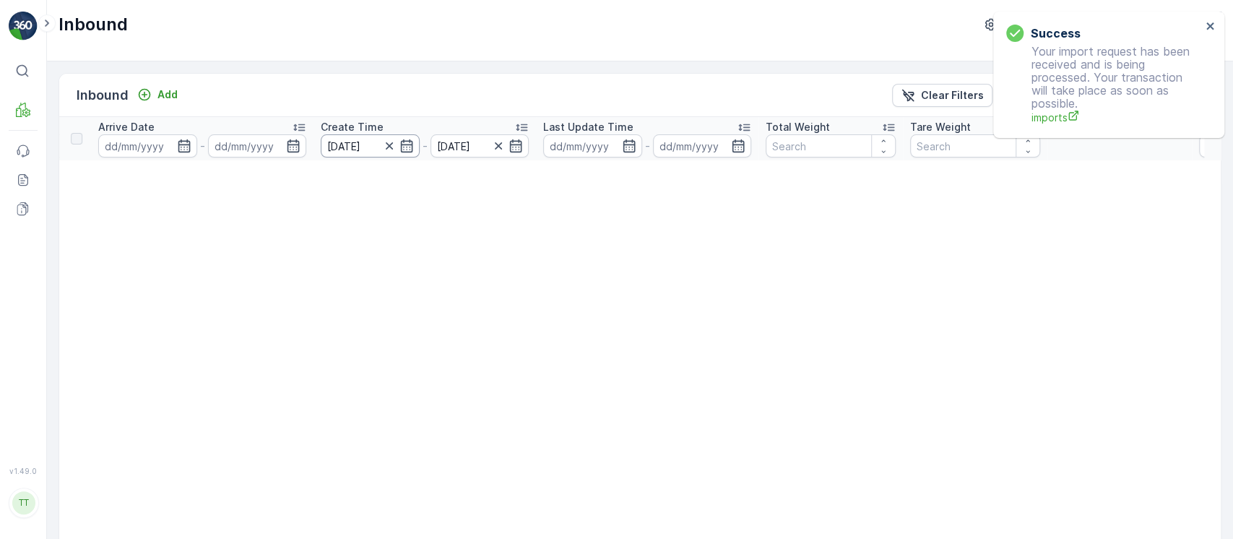
click at [347, 144] on input "[DATE]" at bounding box center [370, 145] width 99 height 23
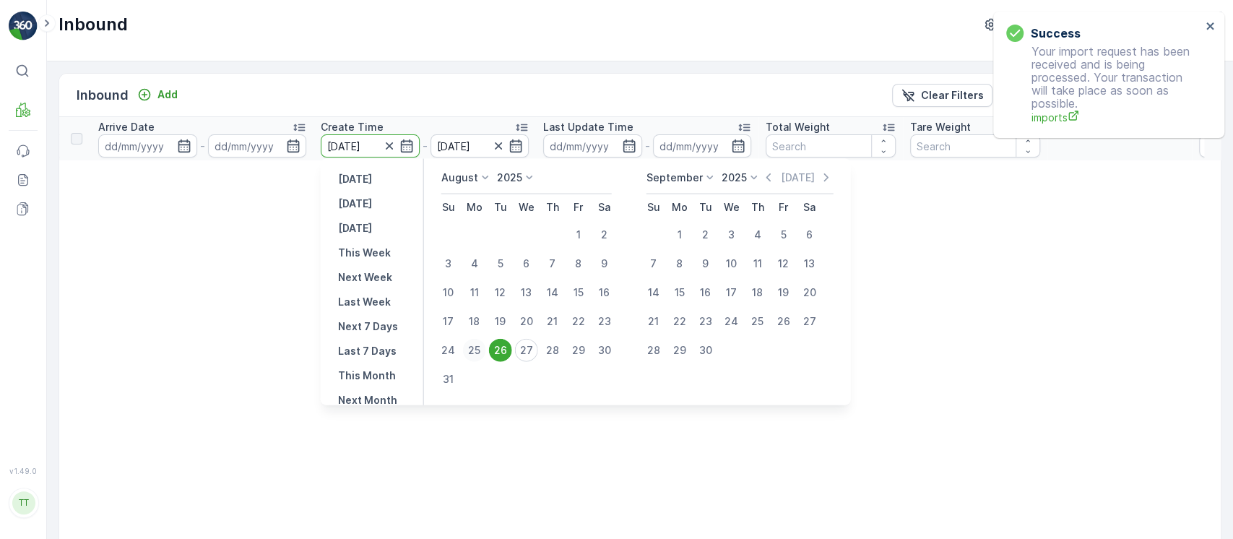
click at [485, 350] on div "25" at bounding box center [474, 350] width 23 height 23
type input "[DATE]"
click at [485, 350] on div "25" at bounding box center [474, 350] width 23 height 23
type input "[DATE]"
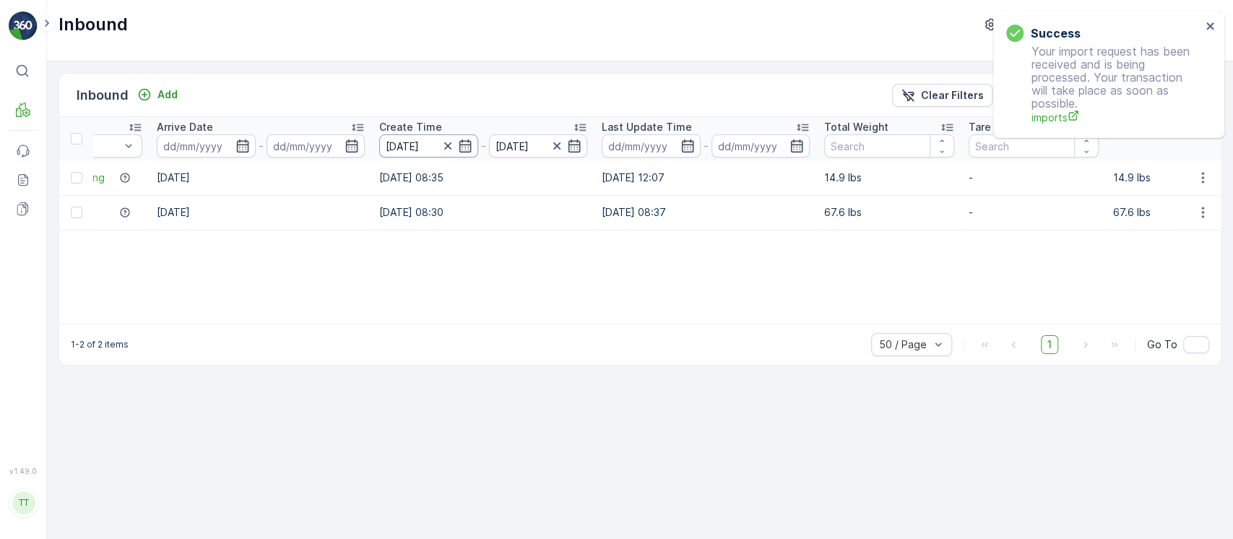
click at [432, 144] on input "[DATE]" at bounding box center [428, 145] width 99 height 23
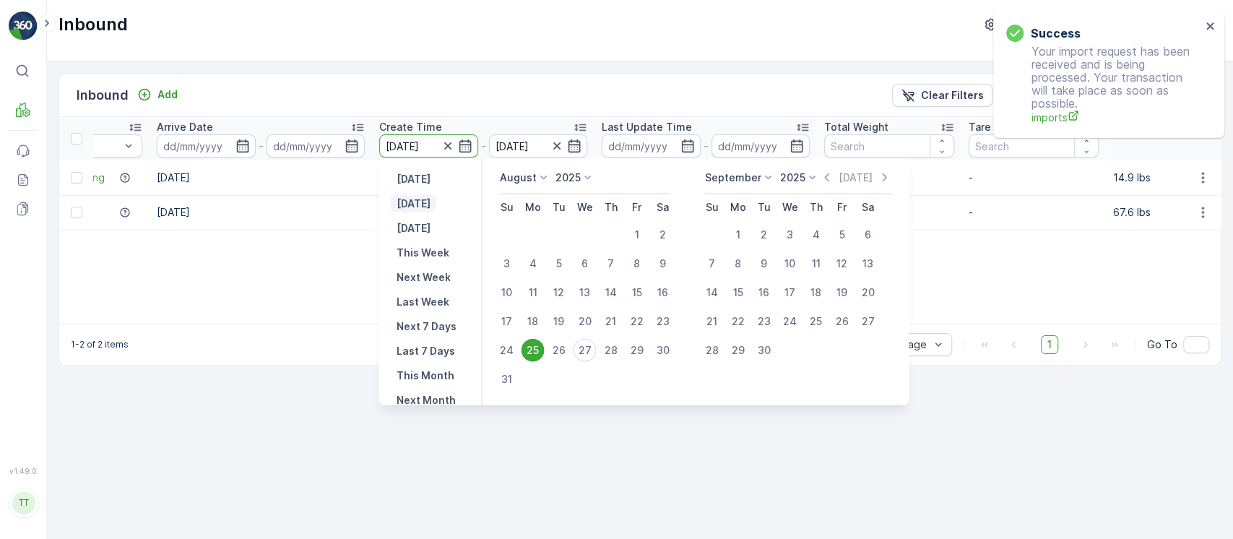
click at [422, 200] on p "[DATE]" at bounding box center [413, 203] width 34 height 14
type input "[DATE]"
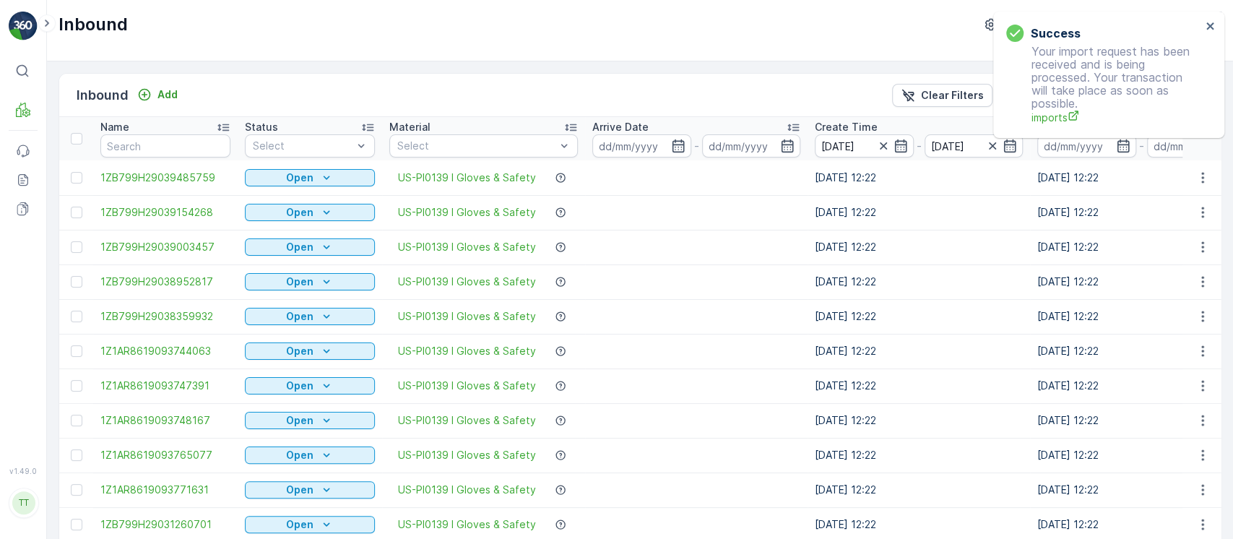
click at [490, 124] on div "Material" at bounding box center [483, 127] width 189 height 14
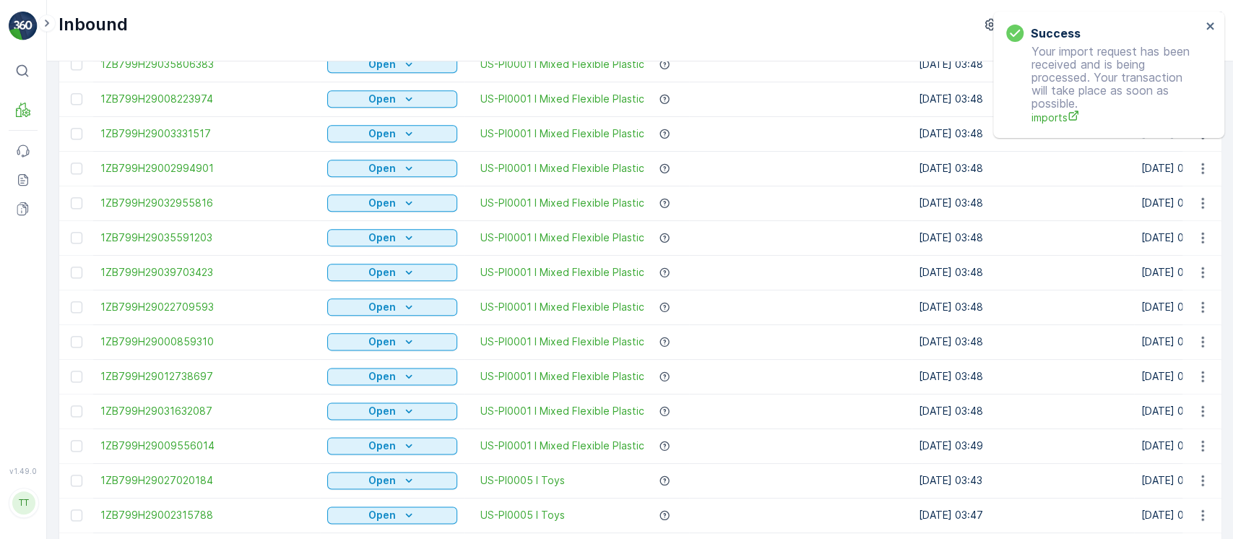
scroll to position [1416, 0]
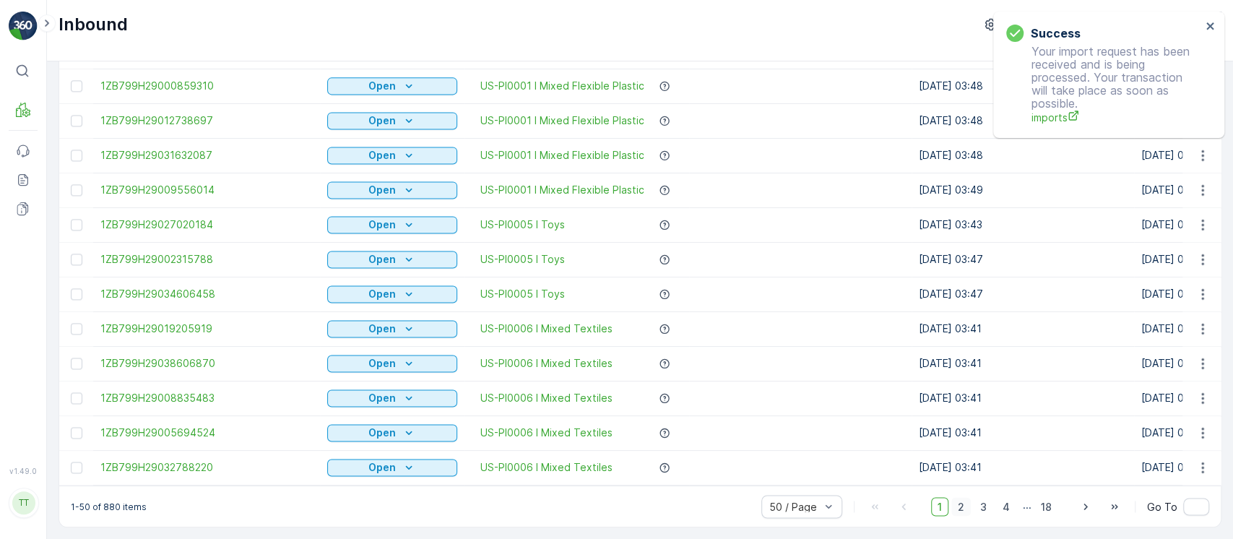
click at [956, 504] on span "2" at bounding box center [961, 506] width 20 height 19
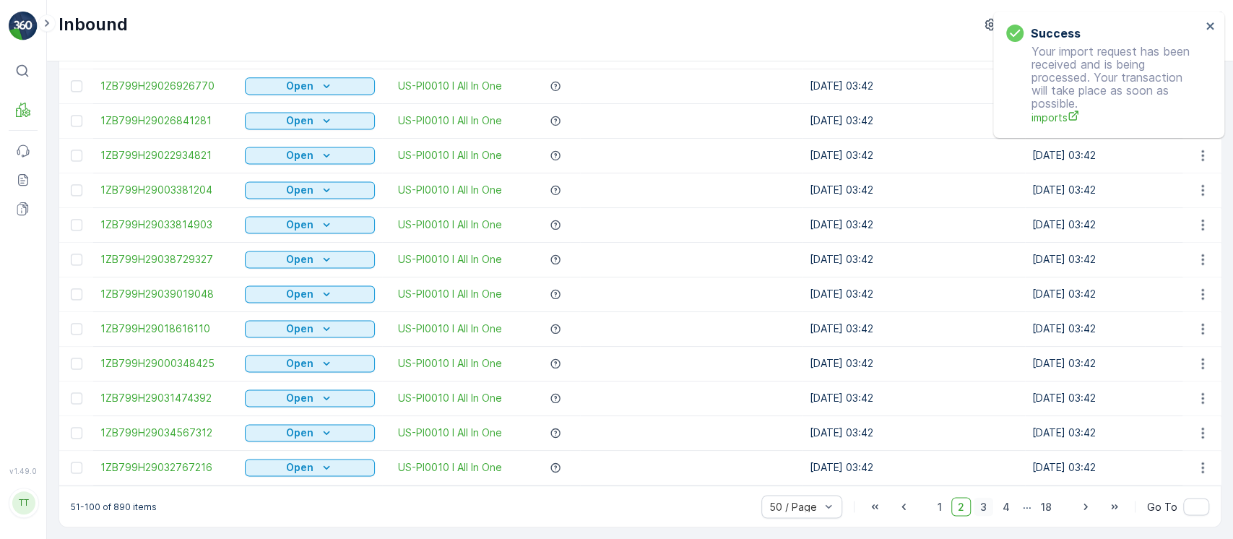
click at [987, 508] on span "3" at bounding box center [984, 506] width 20 height 19
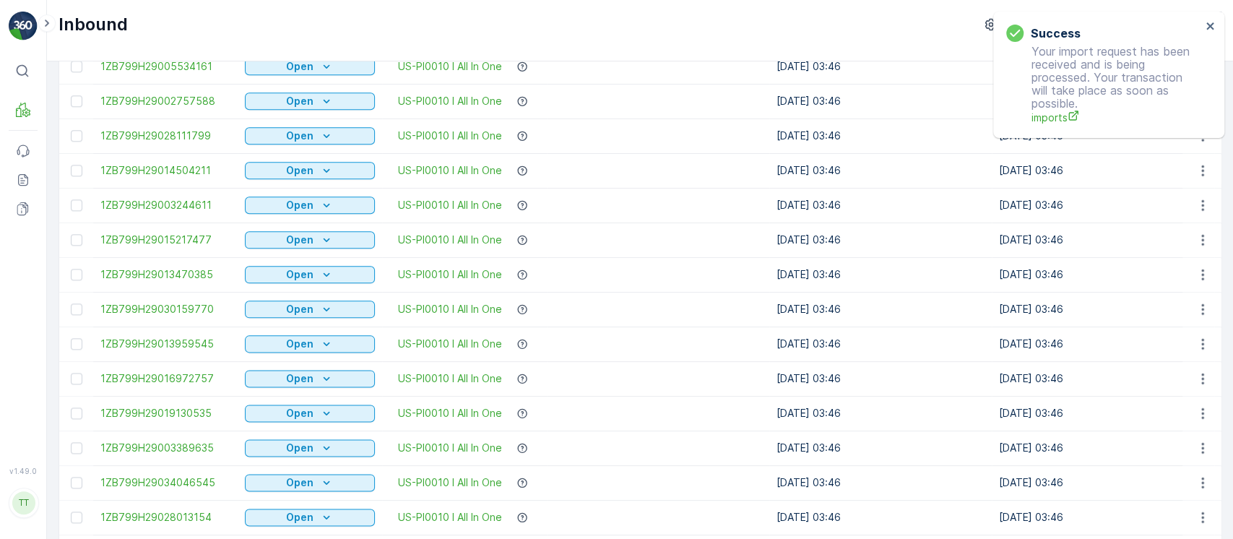
scroll to position [1416, 0]
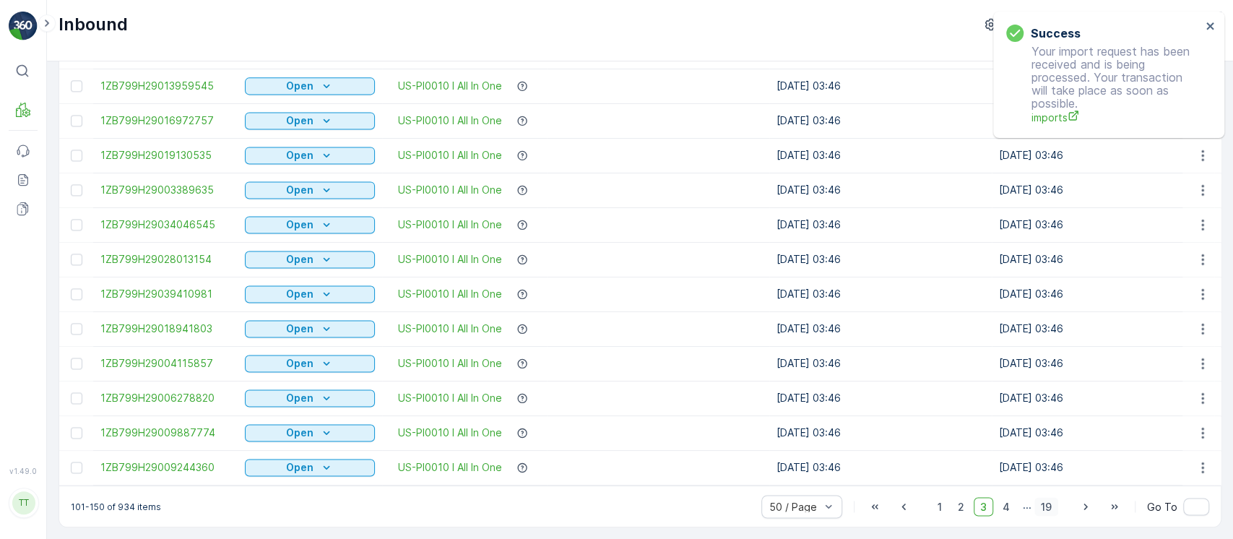
click at [1050, 503] on span "19" at bounding box center [1046, 506] width 24 height 19
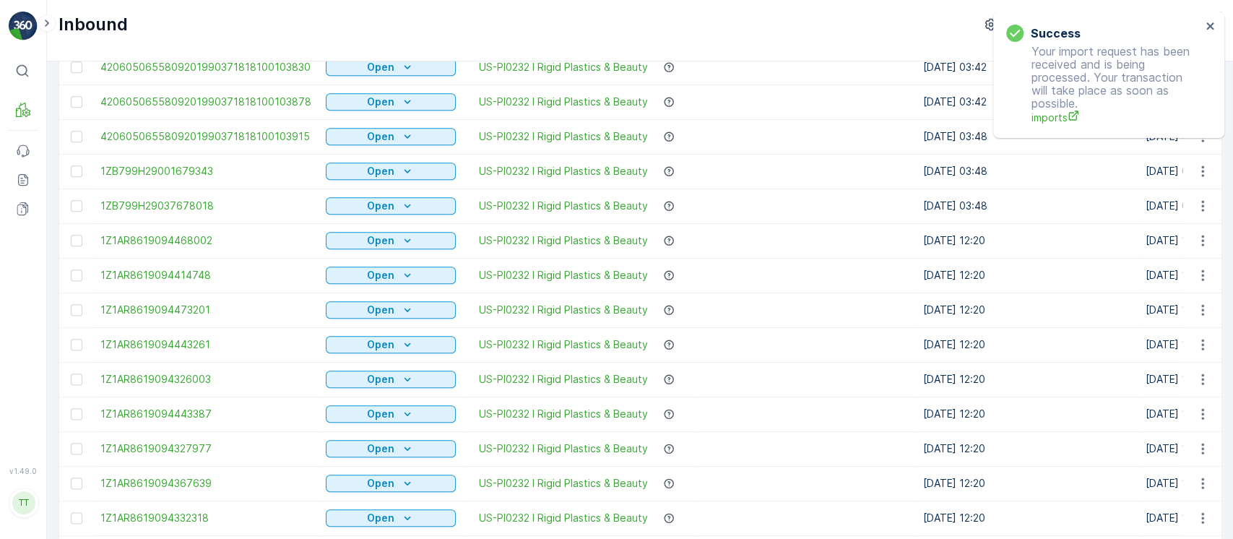
scroll to position [1173, 0]
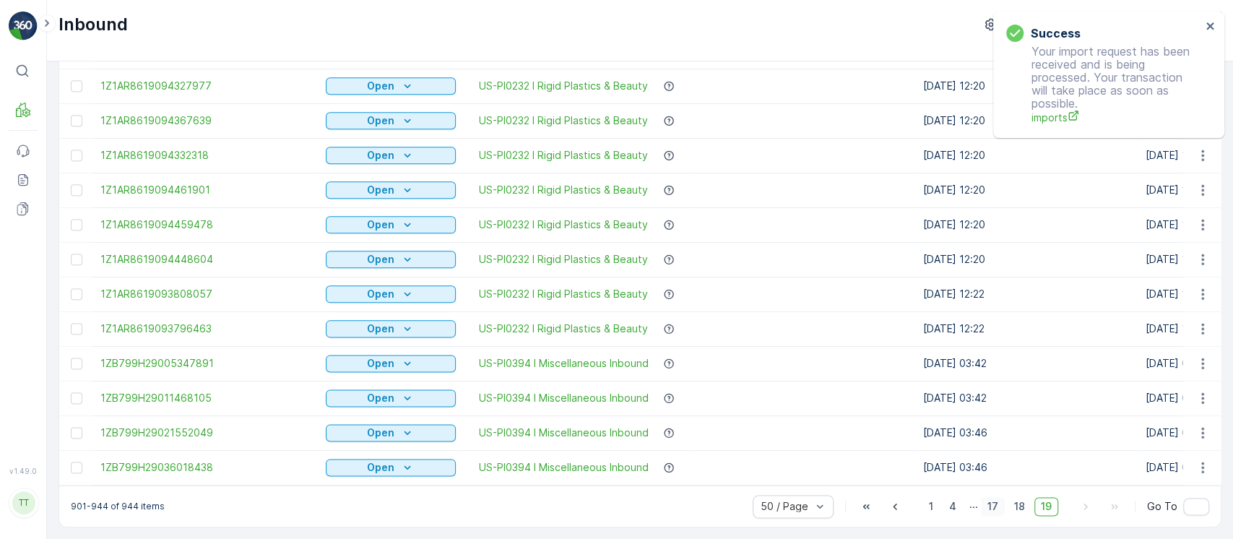
click at [995, 507] on span "17" at bounding box center [993, 506] width 24 height 19
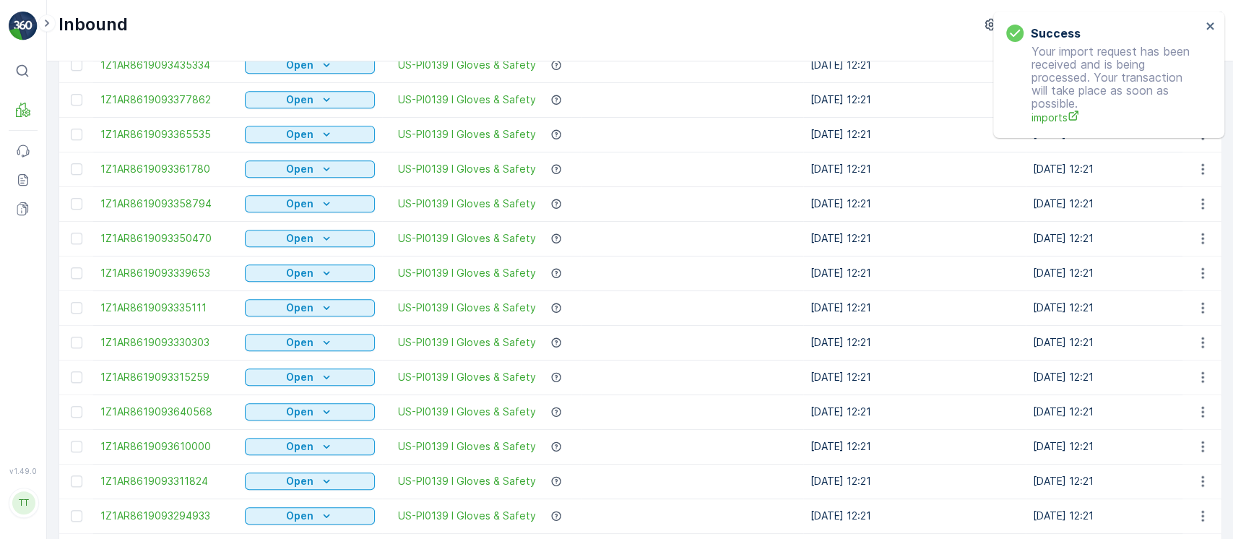
scroll to position [1416, 0]
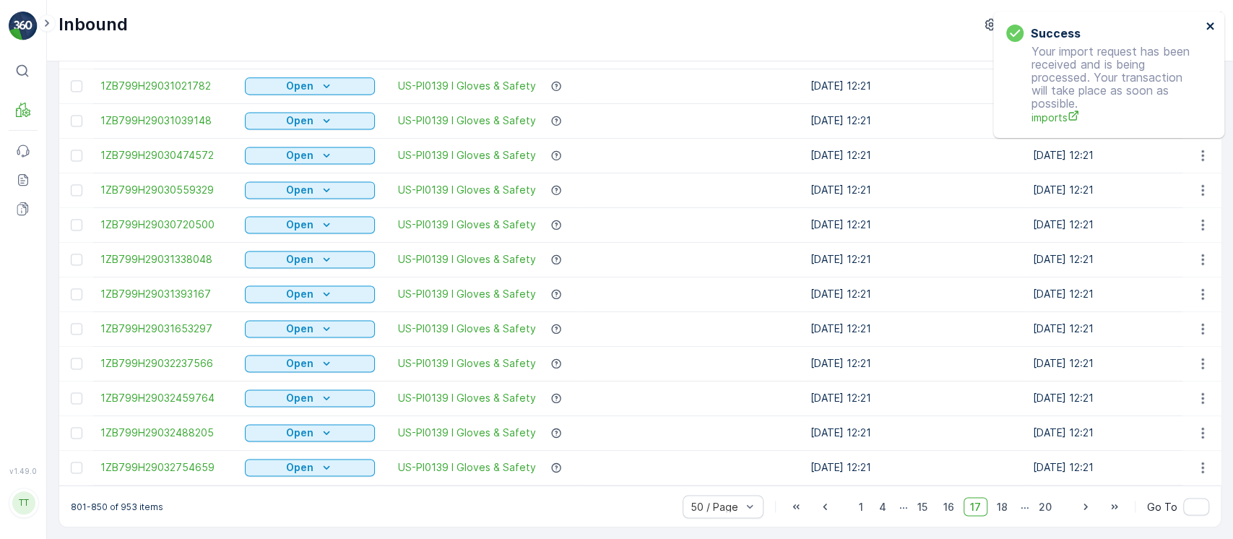
click at [1211, 29] on icon "close" at bounding box center [1210, 26] width 10 height 12
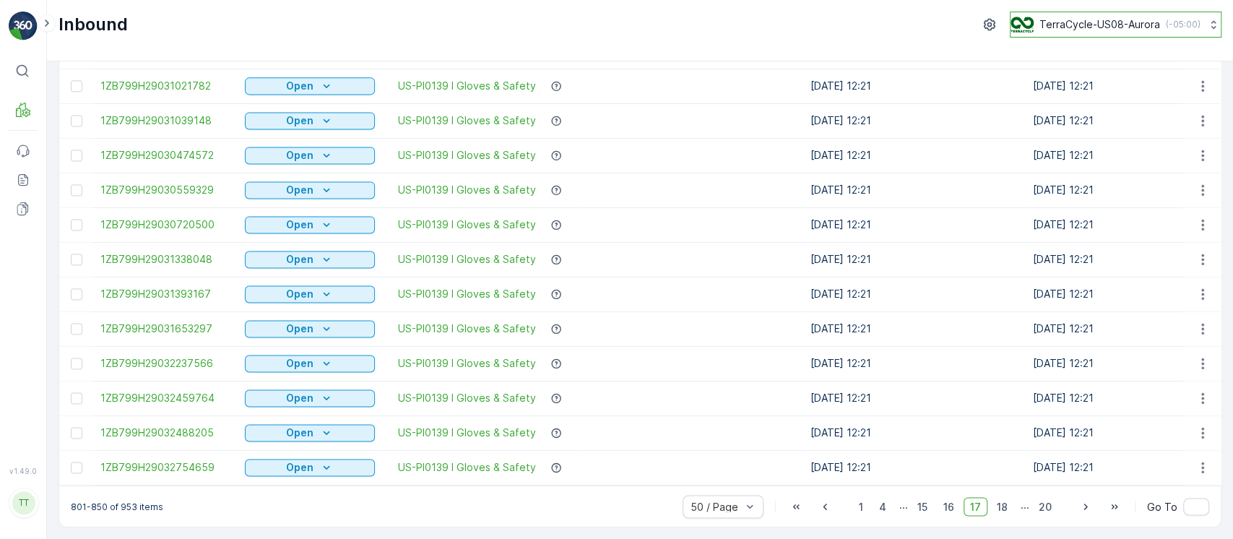
click at [1127, 30] on p "TerraCycle-US08-Aurora" at bounding box center [1099, 24] width 121 height 14
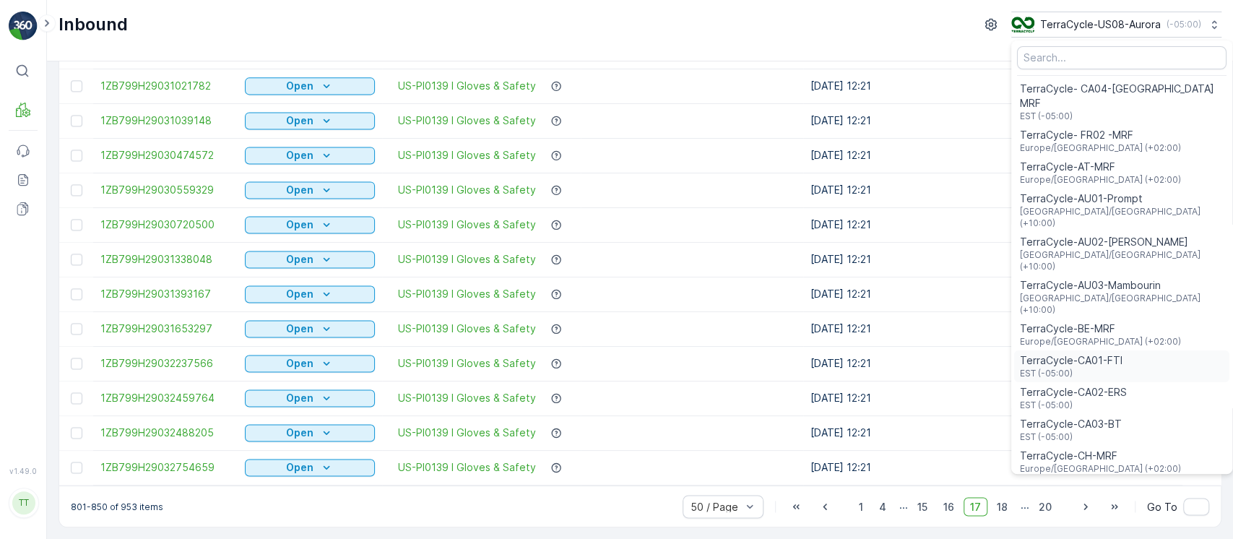
click at [1077, 368] on span "EST (-05:00)" at bounding box center [1071, 374] width 103 height 12
